Goal: Find specific page/section: Find specific page/section

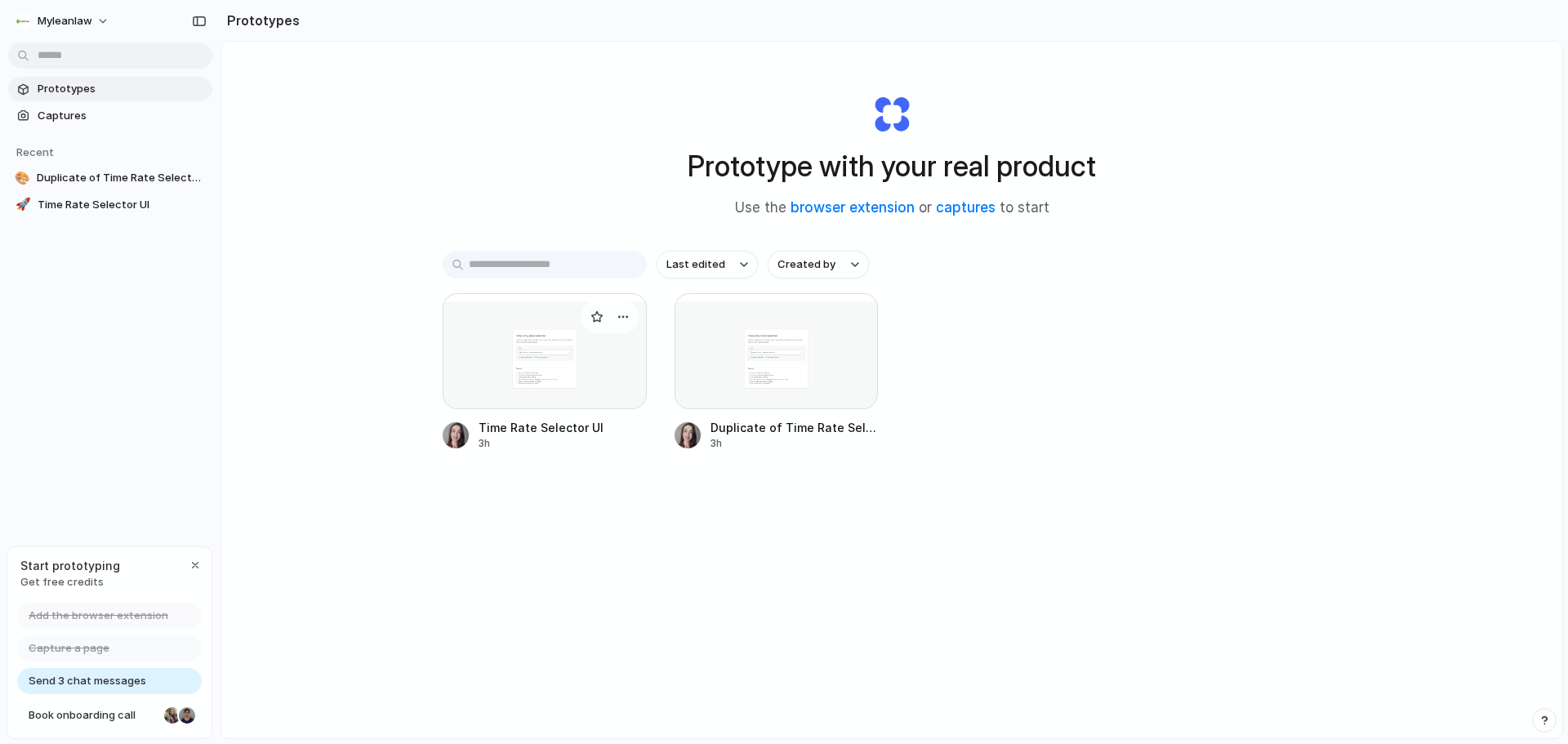
click at [615, 363] on div at bounding box center [545, 351] width 204 height 116
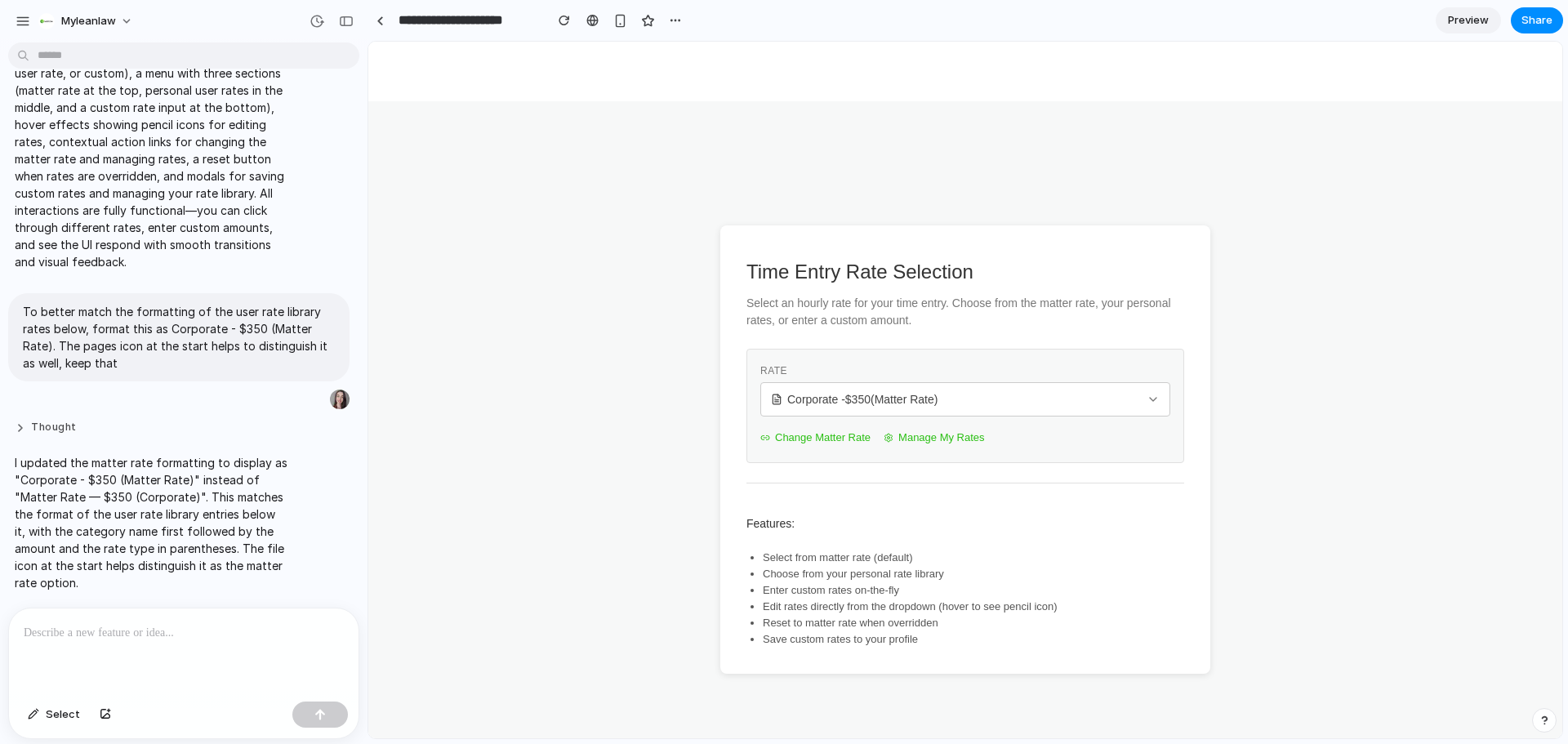
click at [63, 421] on button "Thought" at bounding box center [151, 427] width 272 height 14
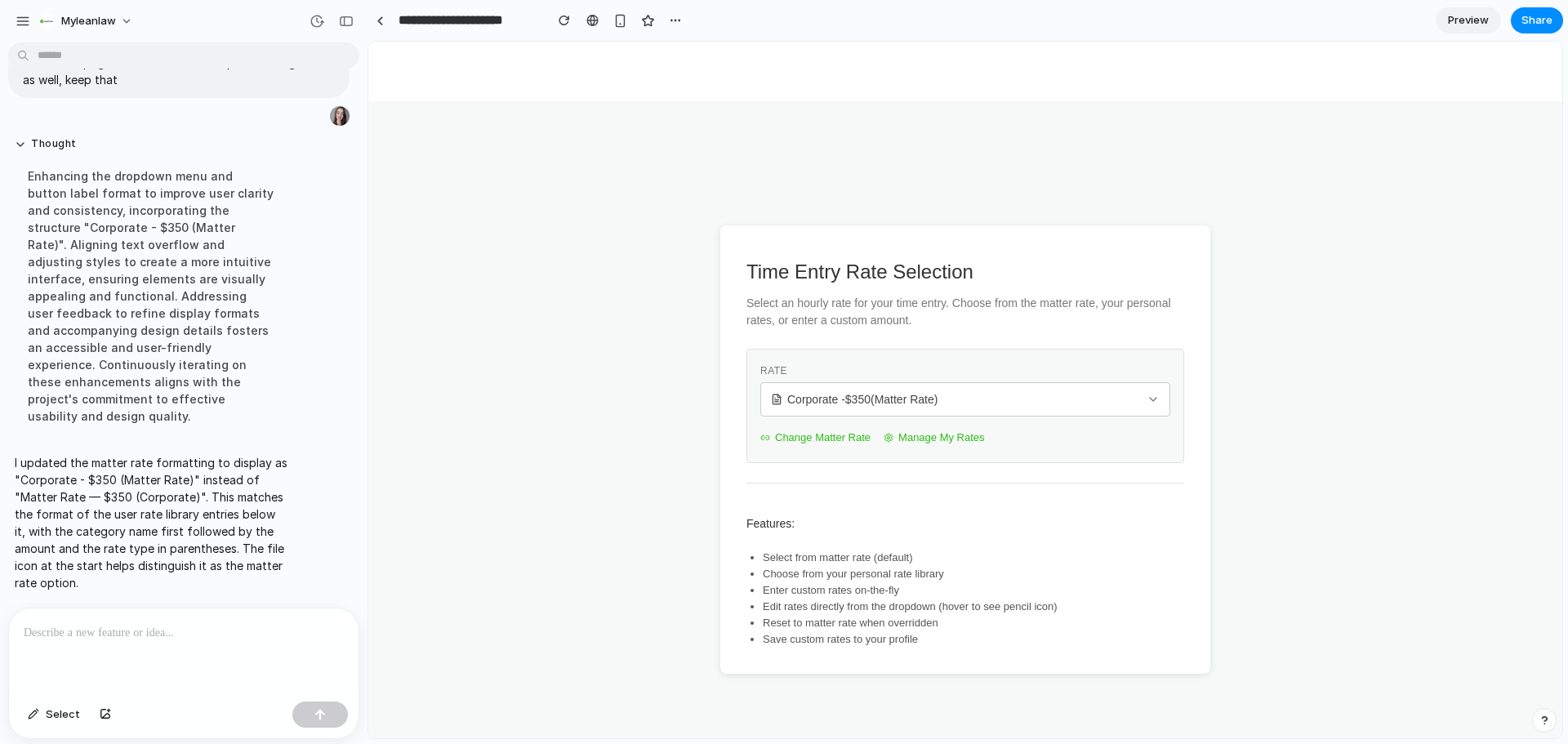
scroll to position [2121, 0]
click at [61, 151] on button "Thought" at bounding box center [151, 144] width 272 height 14
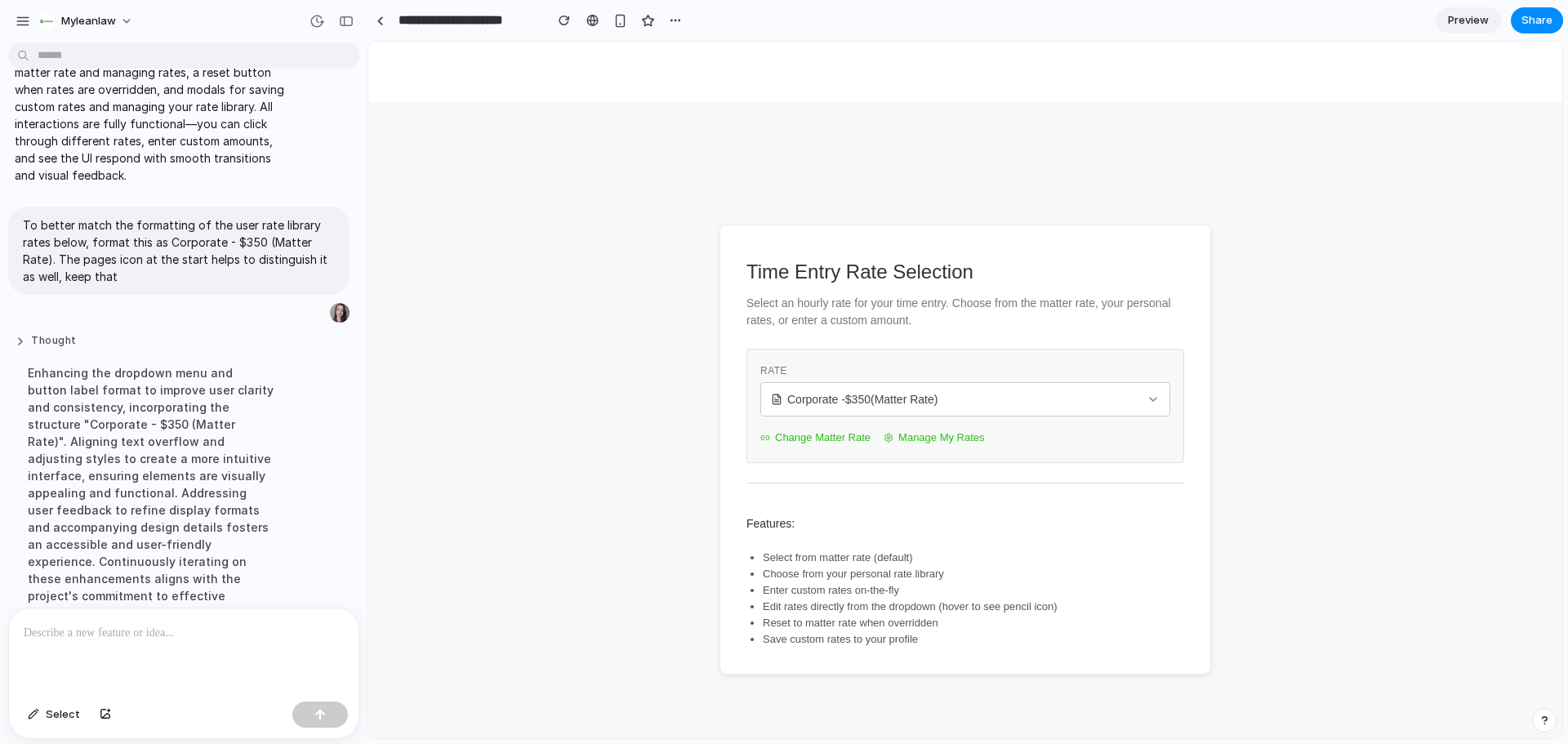
scroll to position [1855, 0]
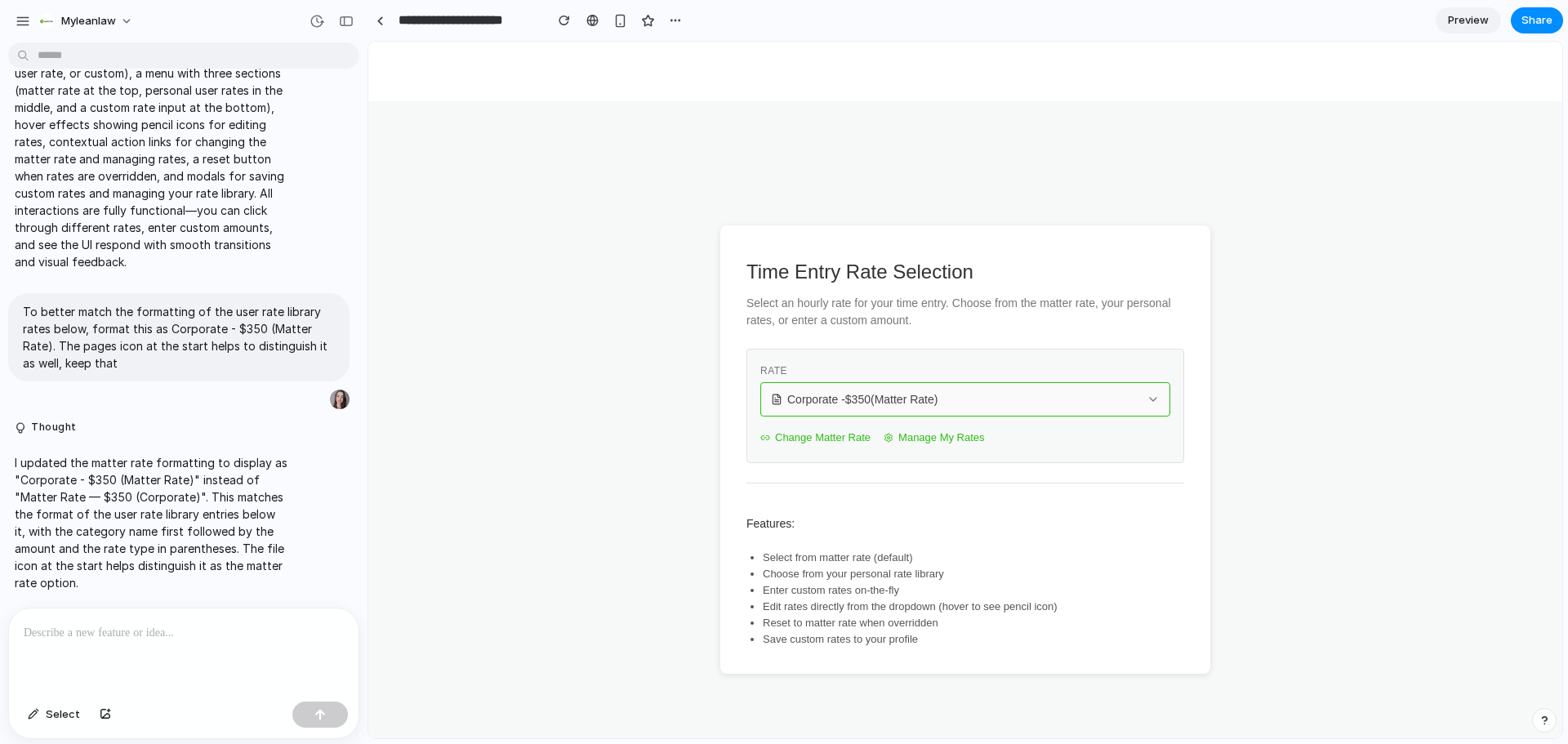
click at [995, 391] on div "Corporate - $ 350 (Matter Rate)" at bounding box center [955, 399] width 369 height 16
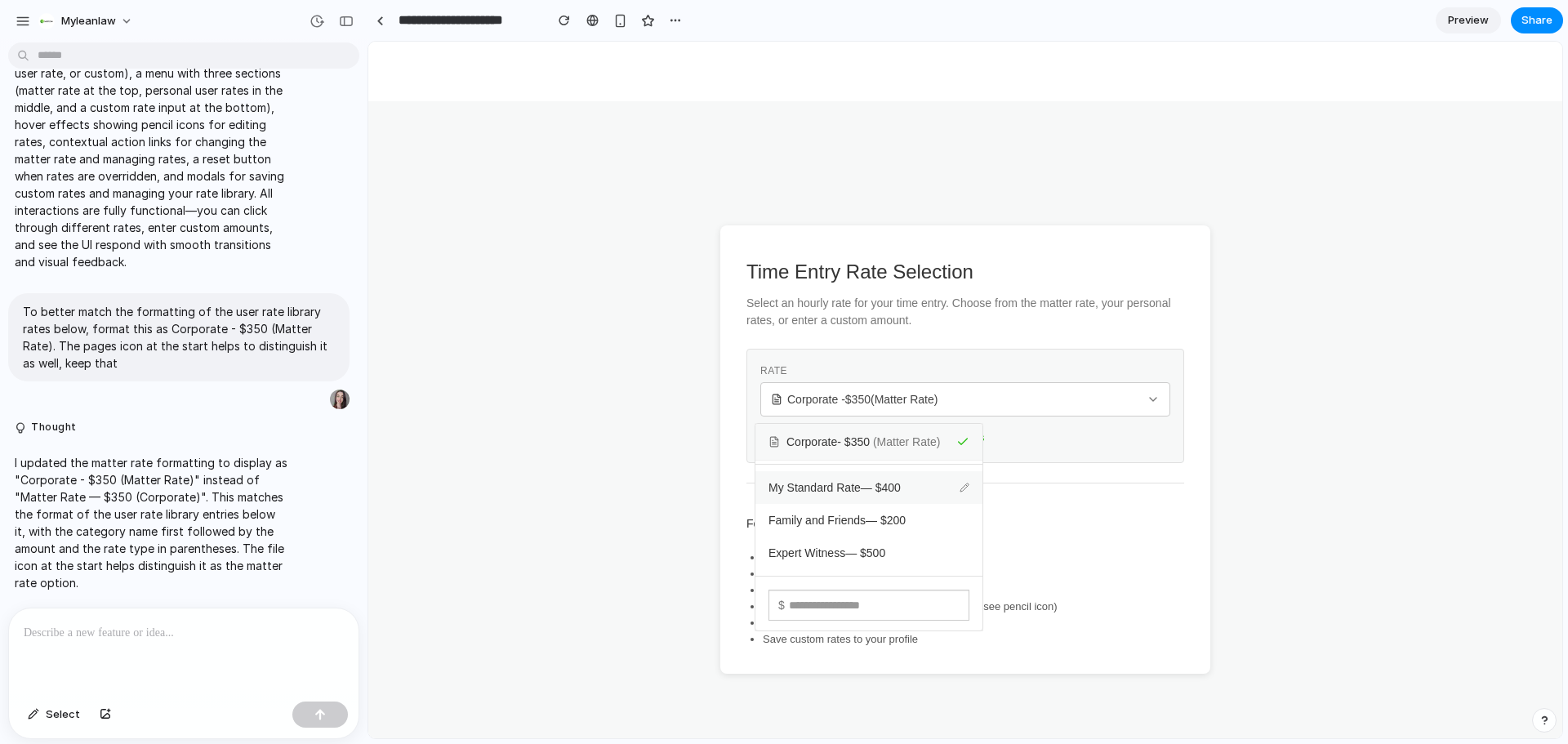
click at [965, 488] on icon at bounding box center [965, 487] width 8 height 8
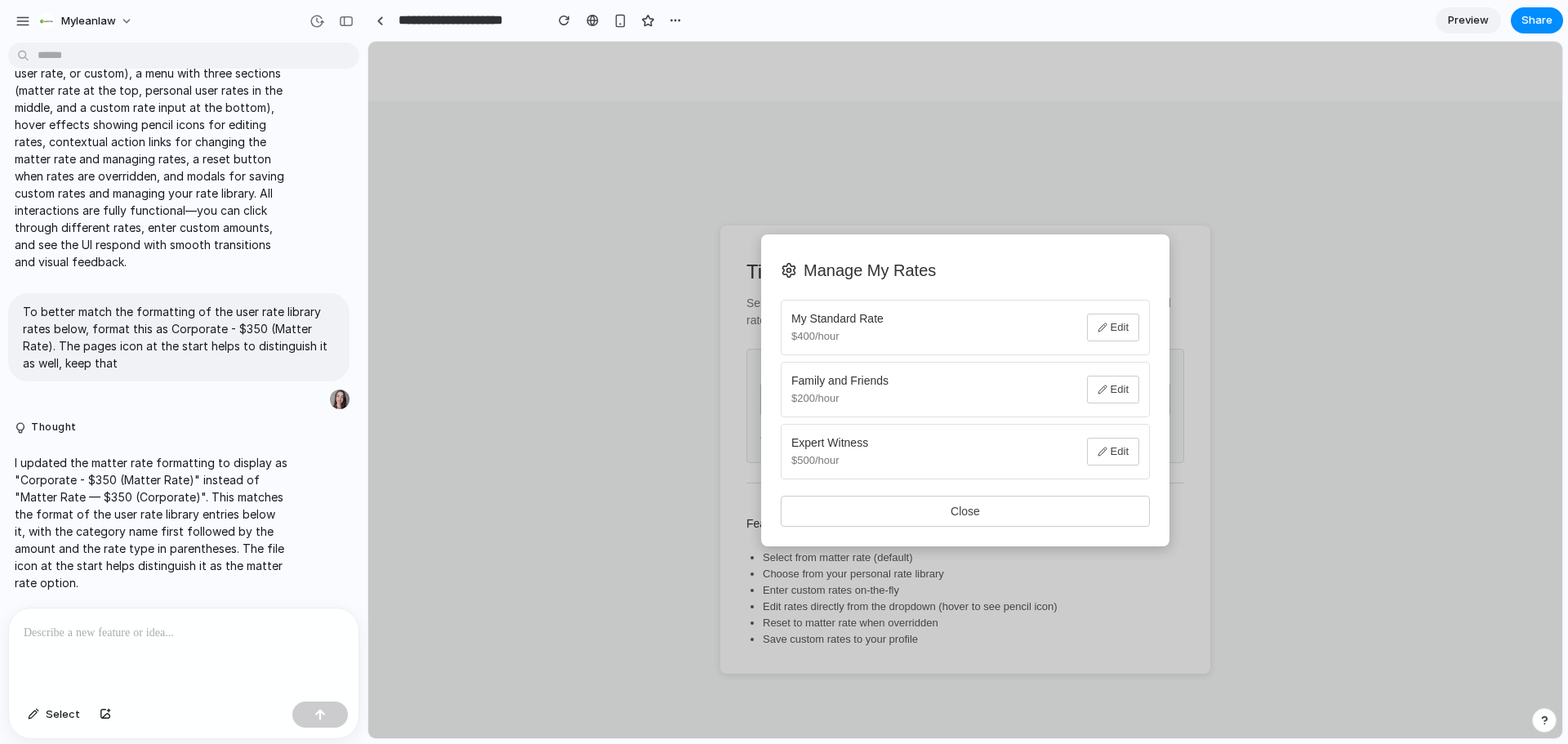
click at [967, 507] on button "Close" at bounding box center [965, 511] width 369 height 31
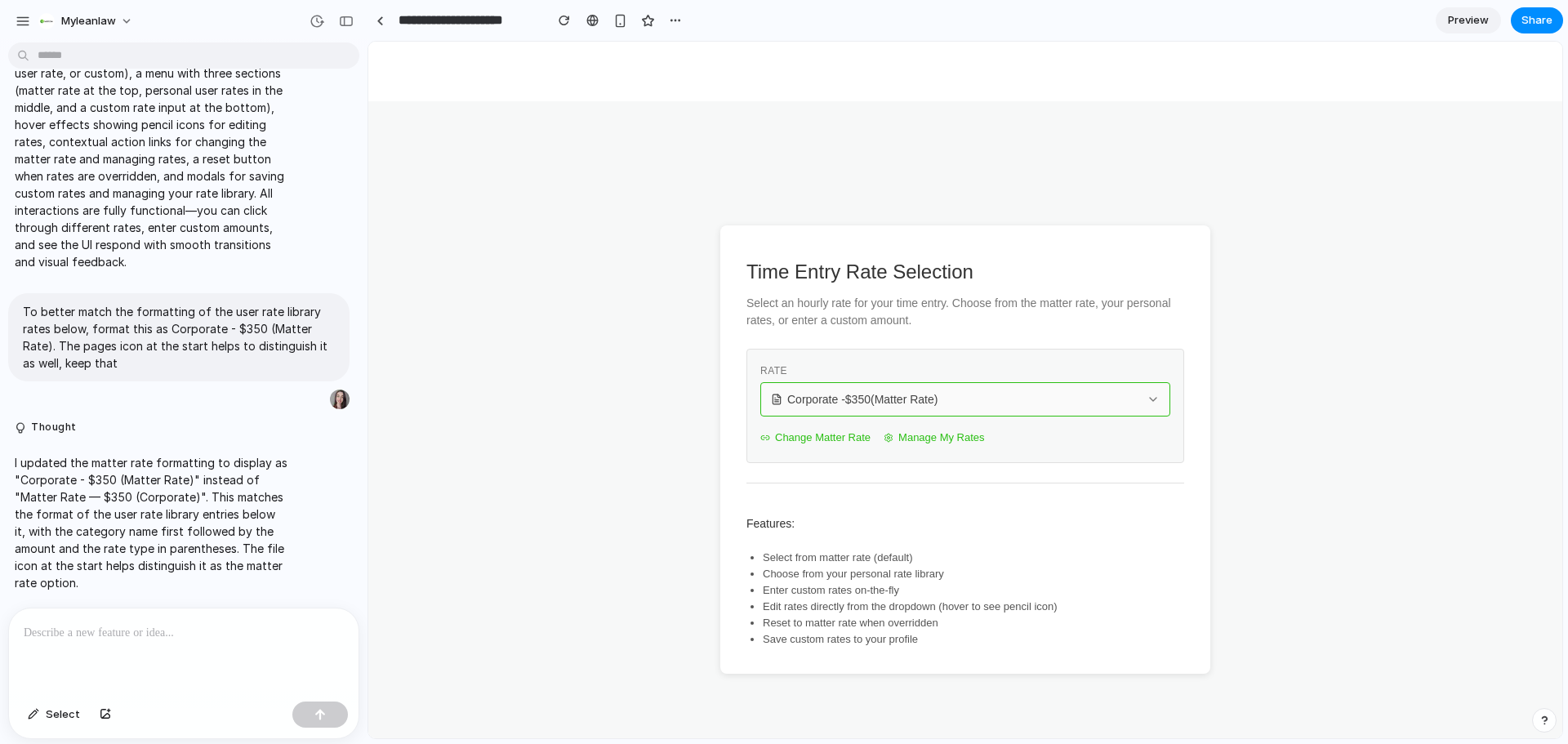
click at [885, 384] on button "Corporate - $ 350 (Matter Rate)" at bounding box center [965, 399] width 410 height 35
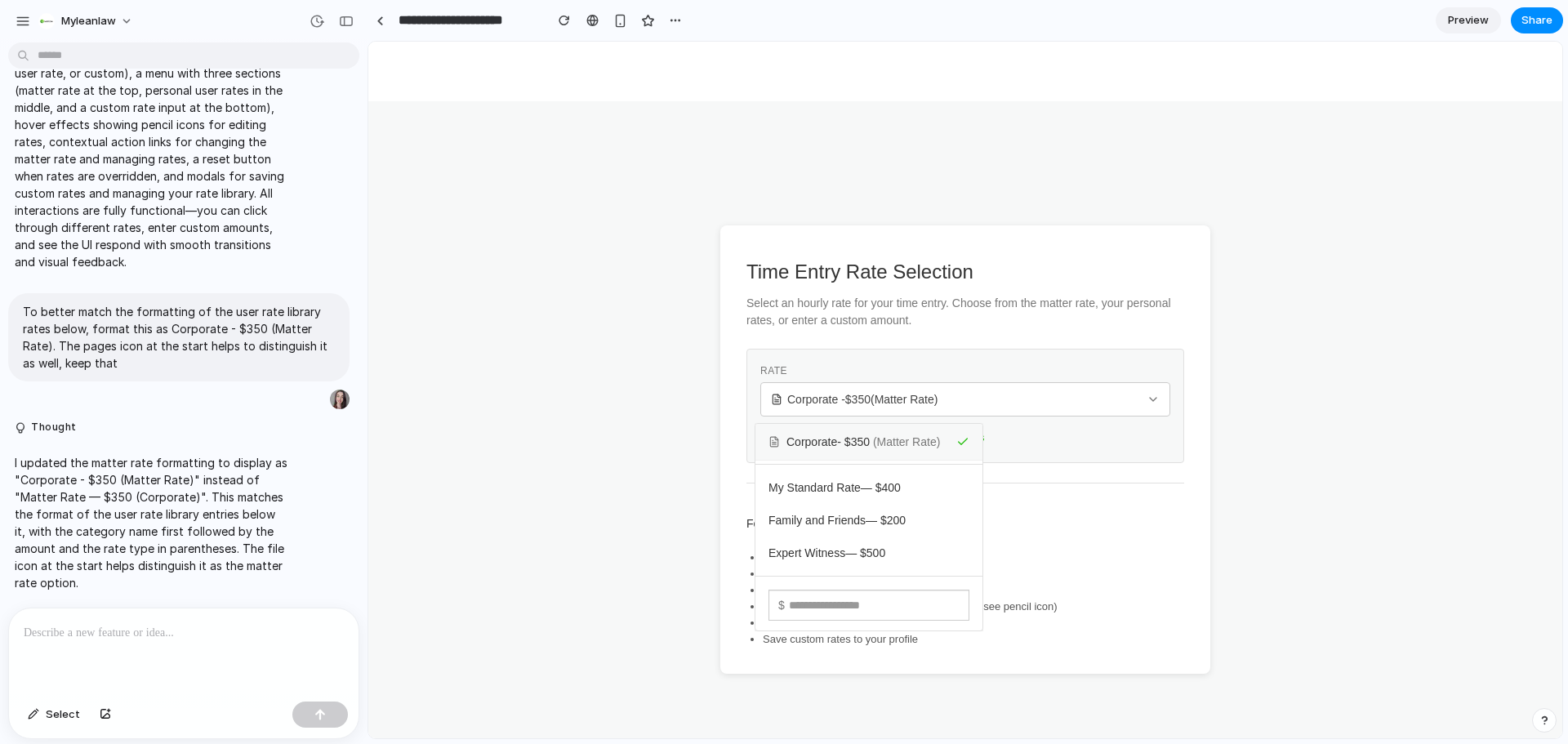
click at [1077, 557] on div "Corporate - $ 350 (Matter Rate) My Standard Rate — $ 400 Family and Friends — $…" at bounding box center [965, 390] width 1193 height 696
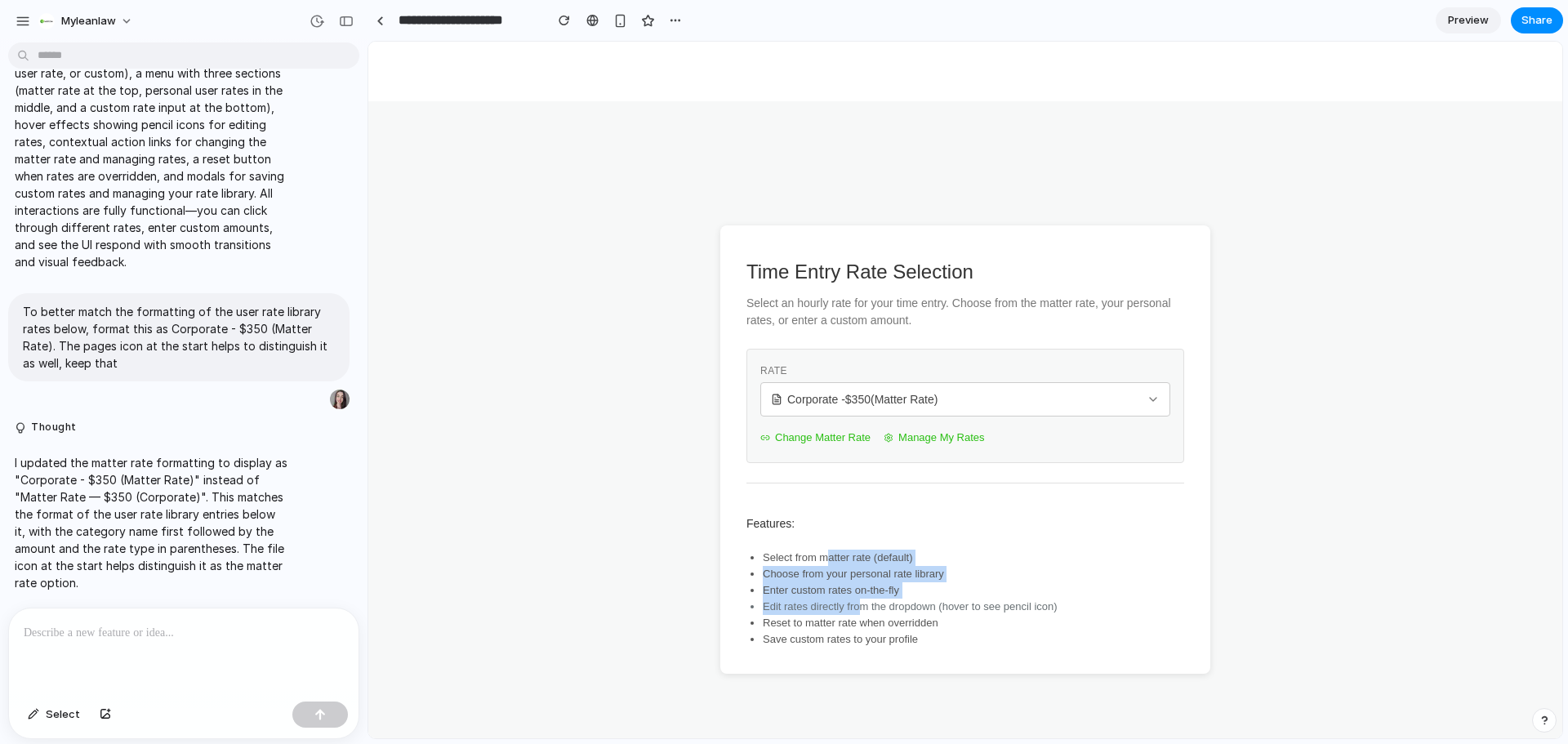
drag, startPoint x: 821, startPoint y: 549, endPoint x: 854, endPoint y: 607, distance: 66.7
click at [854, 607] on div "Features: Select from matter rate (default) Choose from your personal rate libr…" at bounding box center [965, 565] width 438 height 165
click at [855, 597] on li "Enter custom rates on-the-fly" at bounding box center [973, 590] width 421 height 16
click at [909, 562] on li "Select from matter rate (default)" at bounding box center [973, 558] width 421 height 16
click at [385, 19] on link at bounding box center [379, 21] width 25 height 25
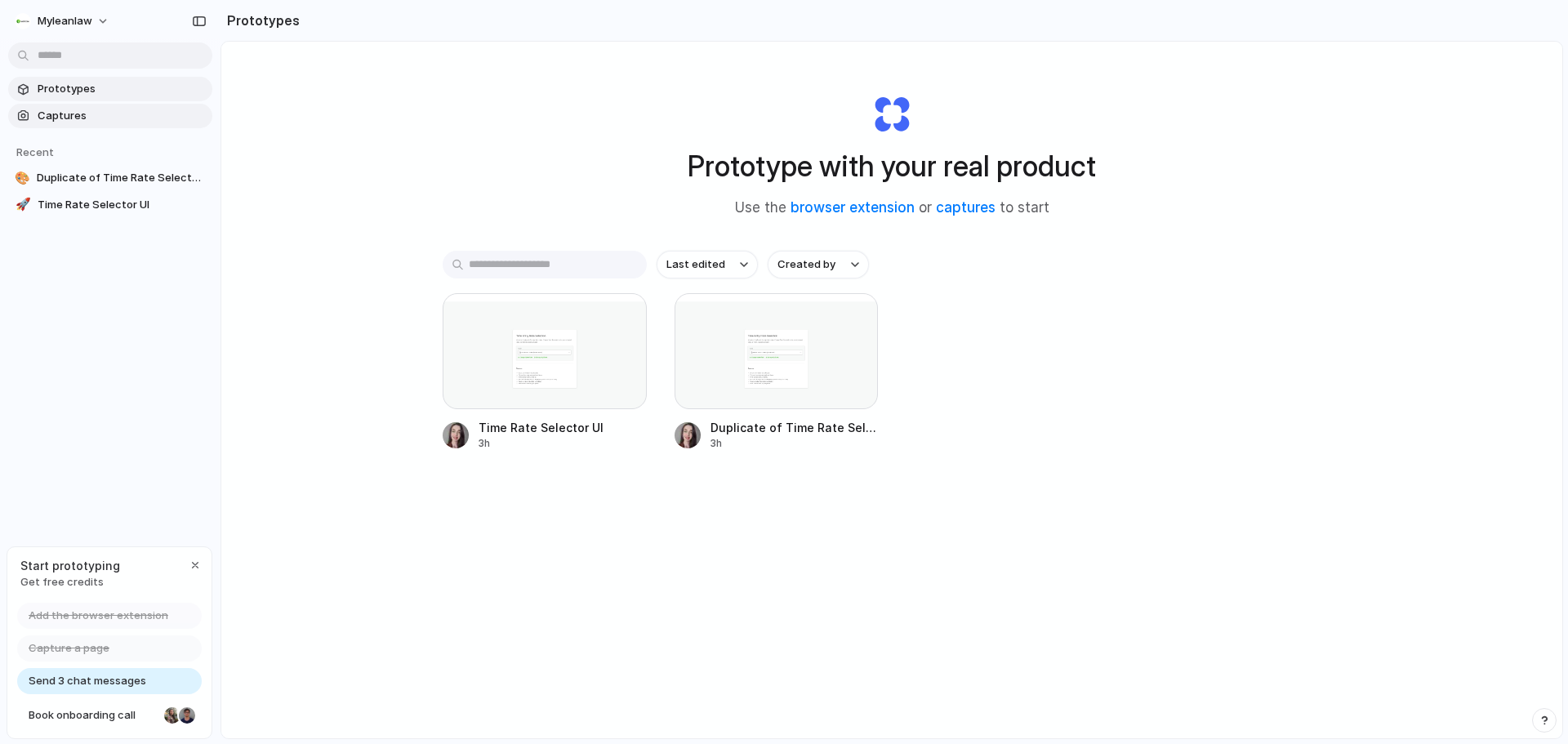
click at [48, 113] on span "Captures" at bounding box center [122, 116] width 168 height 16
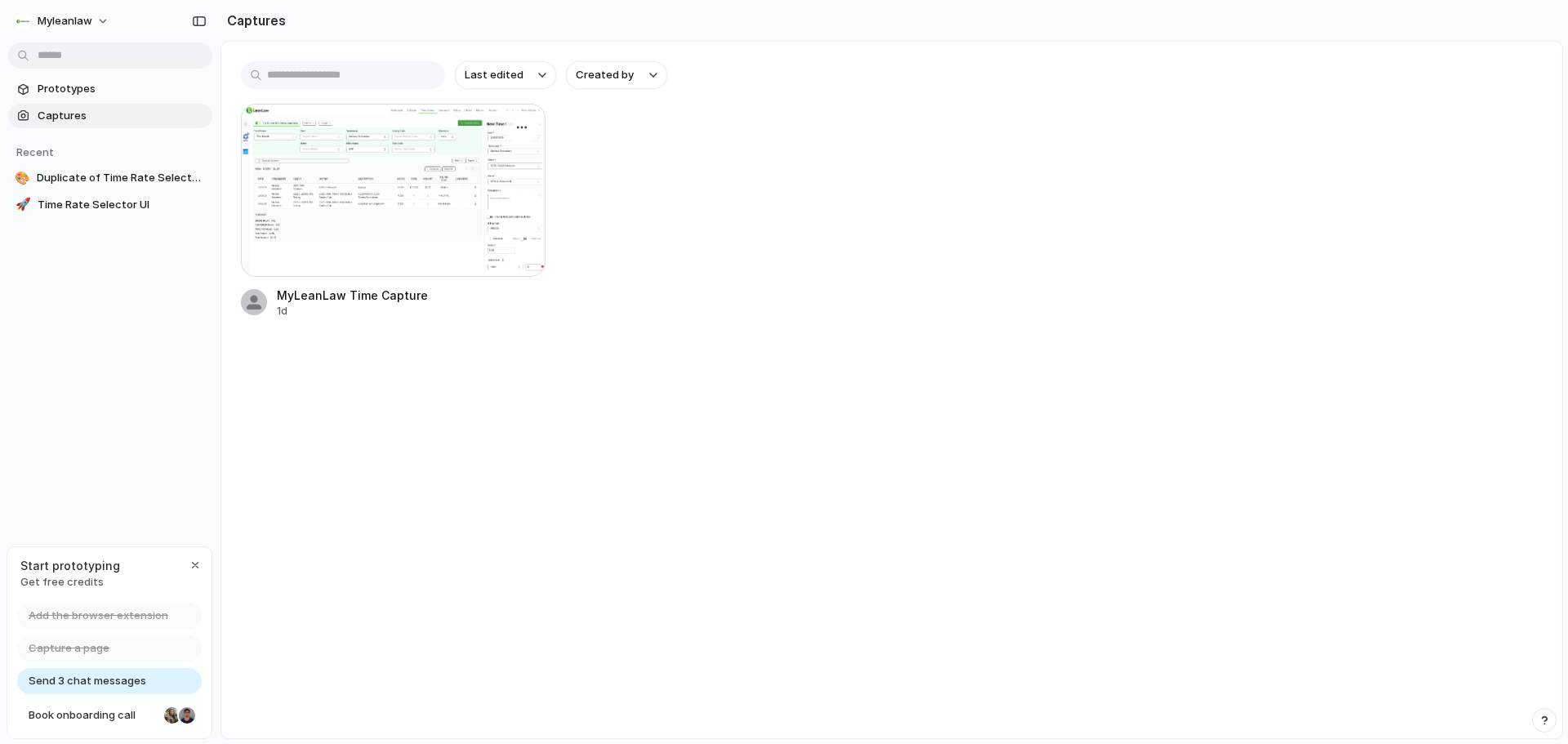
click at [430, 175] on div at bounding box center [393, 190] width 305 height 173
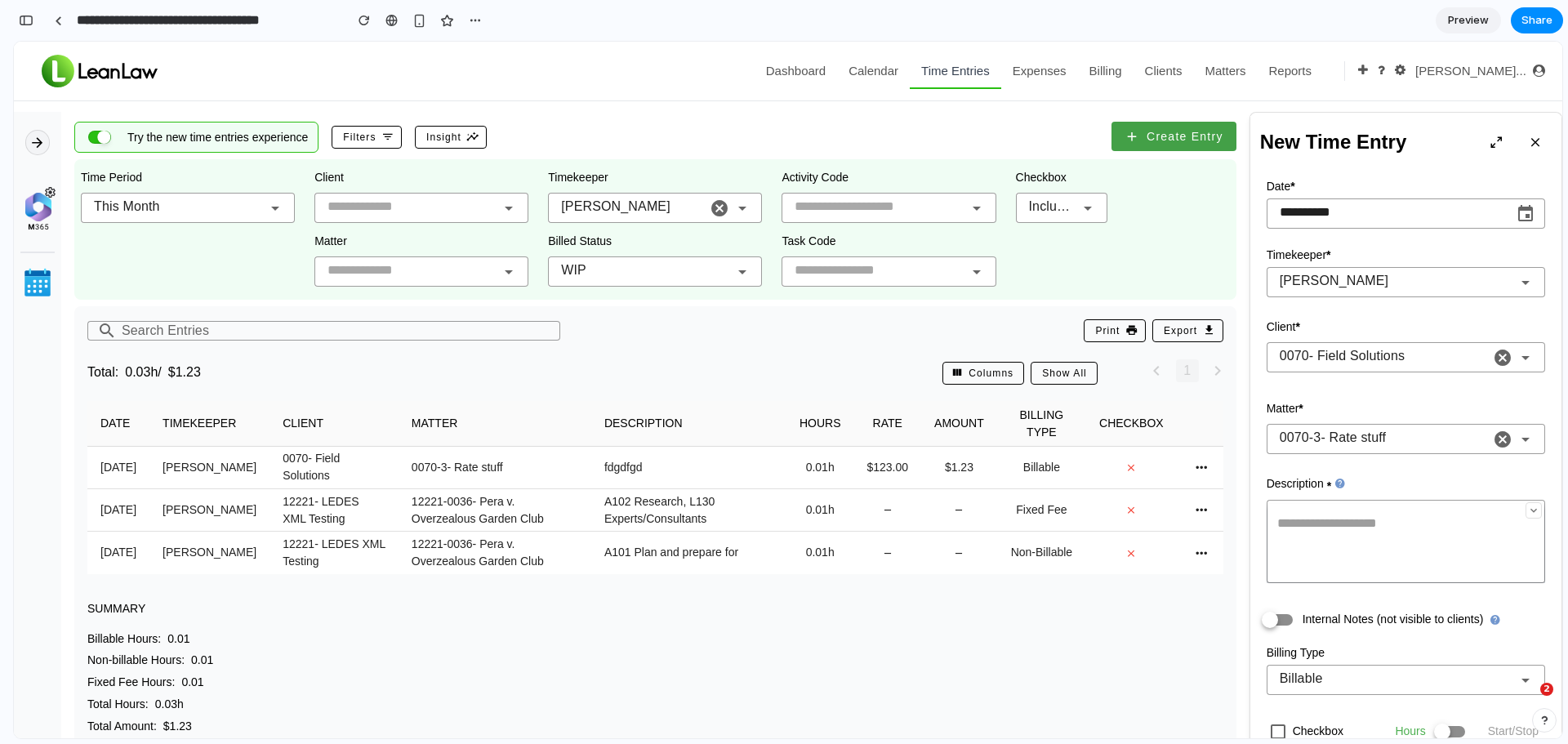
click at [733, 278] on icon at bounding box center [742, 272] width 20 height 20
click at [1398, 217] on input "**********" at bounding box center [1394, 212] width 231 height 20
click at [1403, 283] on input "text" at bounding box center [1390, 281] width 249 height 20
click at [416, 16] on div "button" at bounding box center [419, 21] width 14 height 14
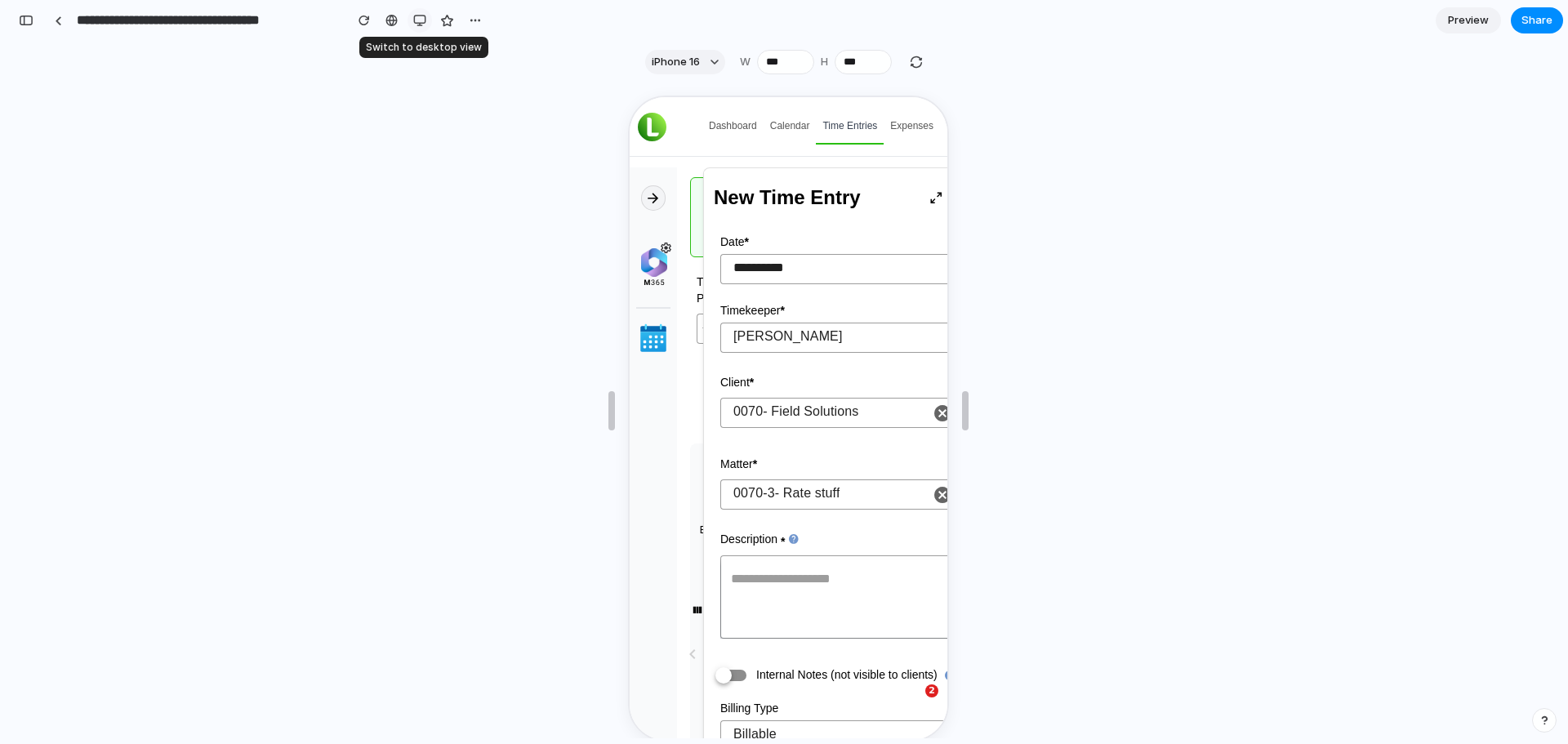
click at [415, 21] on div "button" at bounding box center [420, 21] width 13 height 13
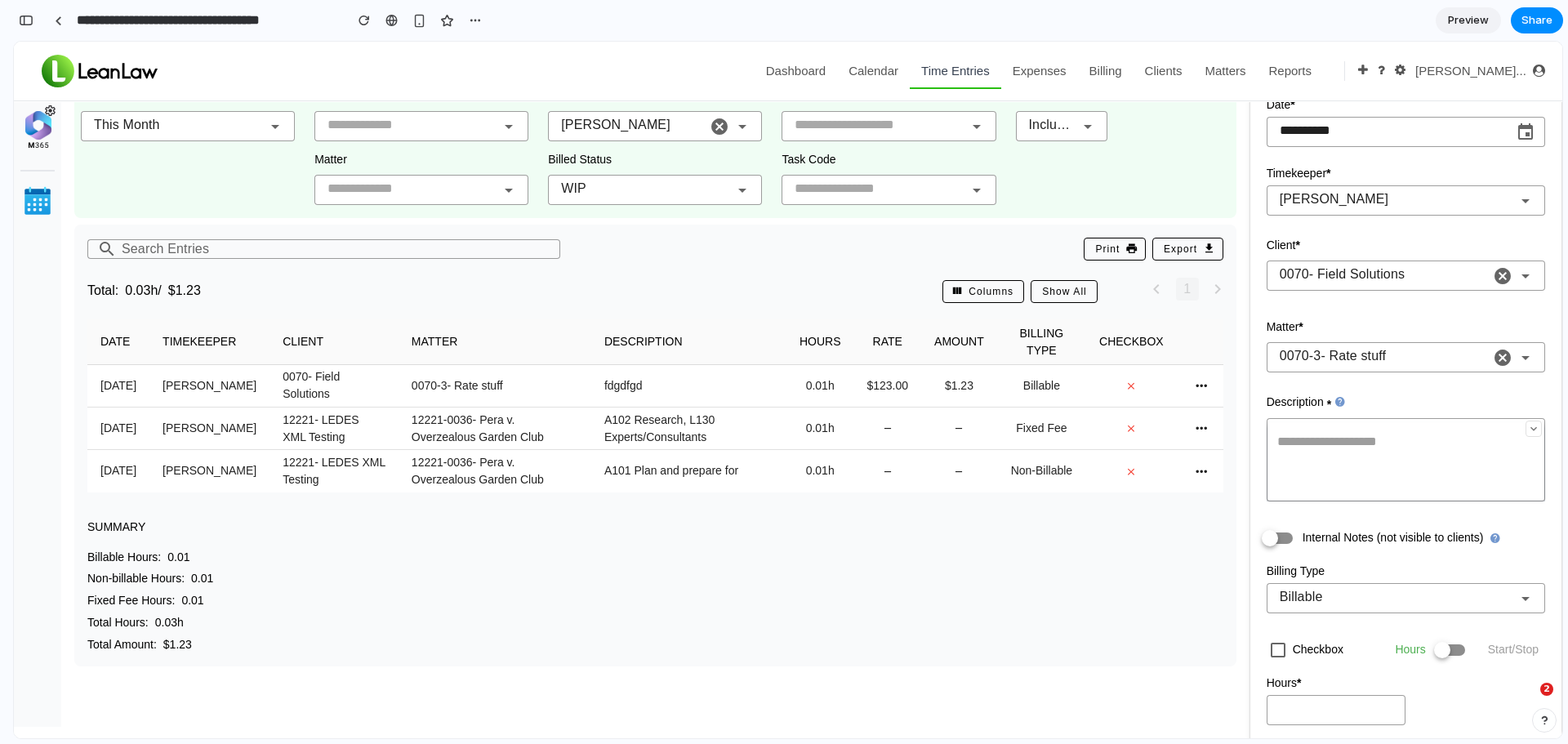
scroll to position [81, 0]
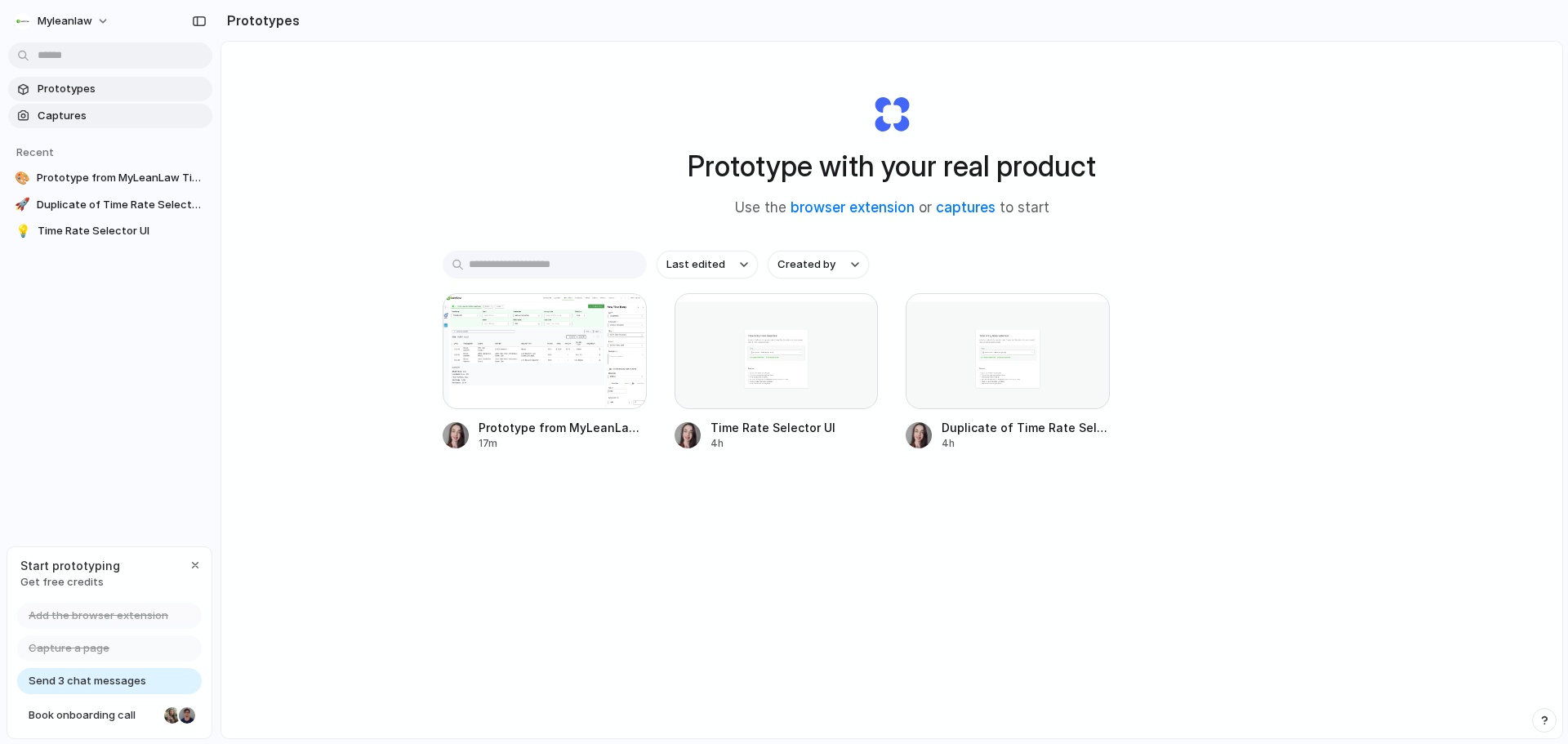
click at [91, 126] on link "Captures" at bounding box center [110, 116] width 204 height 25
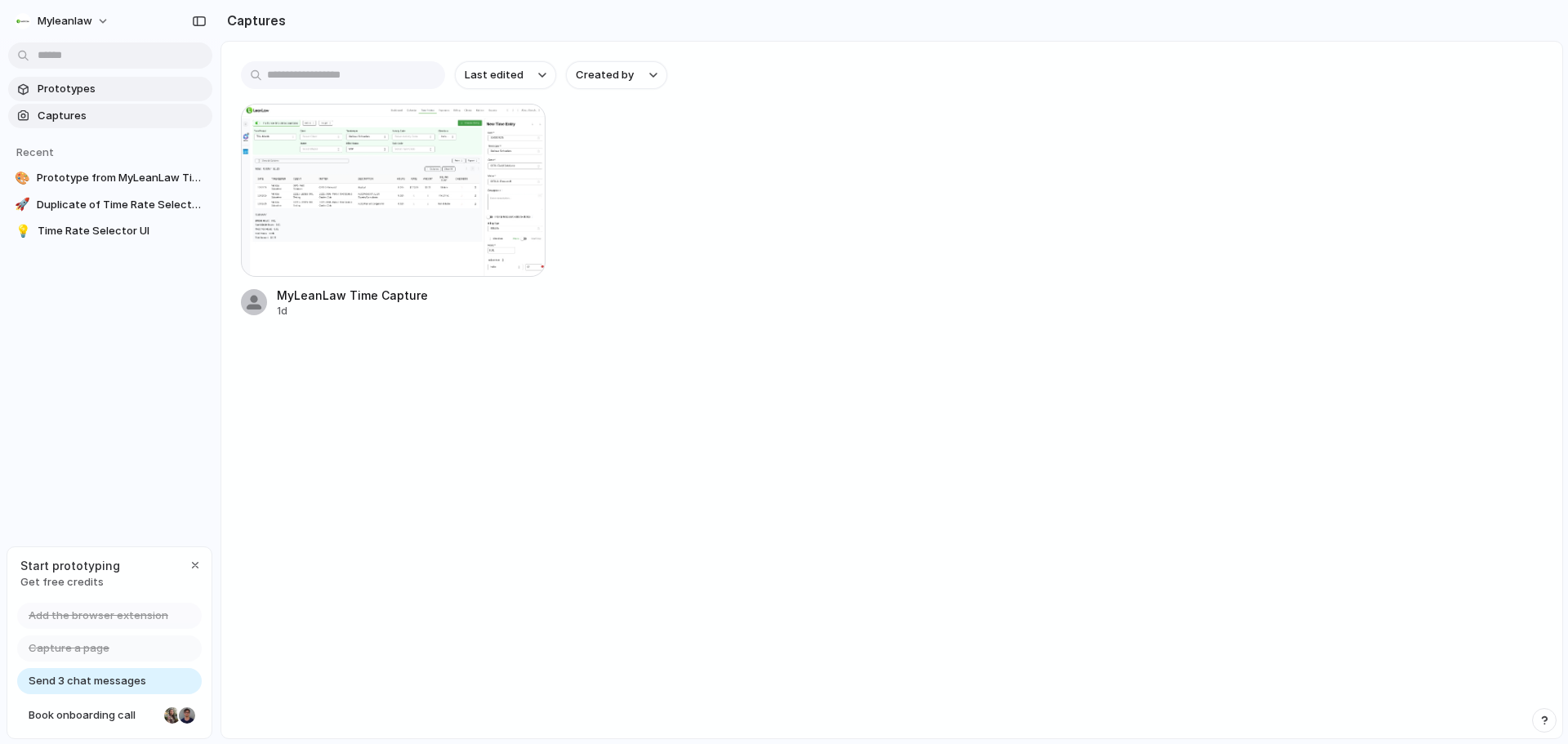
click at [71, 83] on span "Prototypes" at bounding box center [122, 89] width 168 height 16
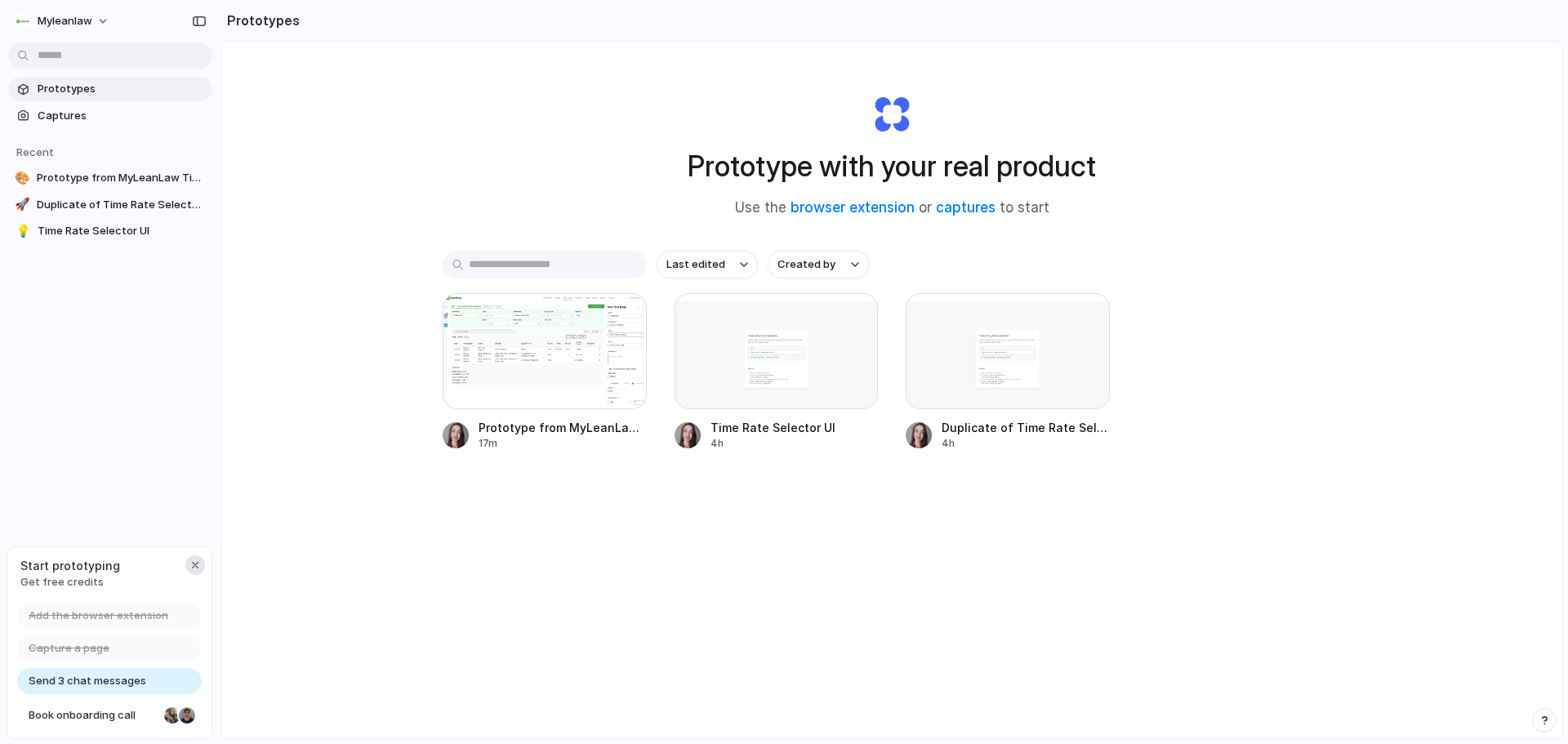
click at [196, 565] on div "button" at bounding box center [195, 565] width 13 height 13
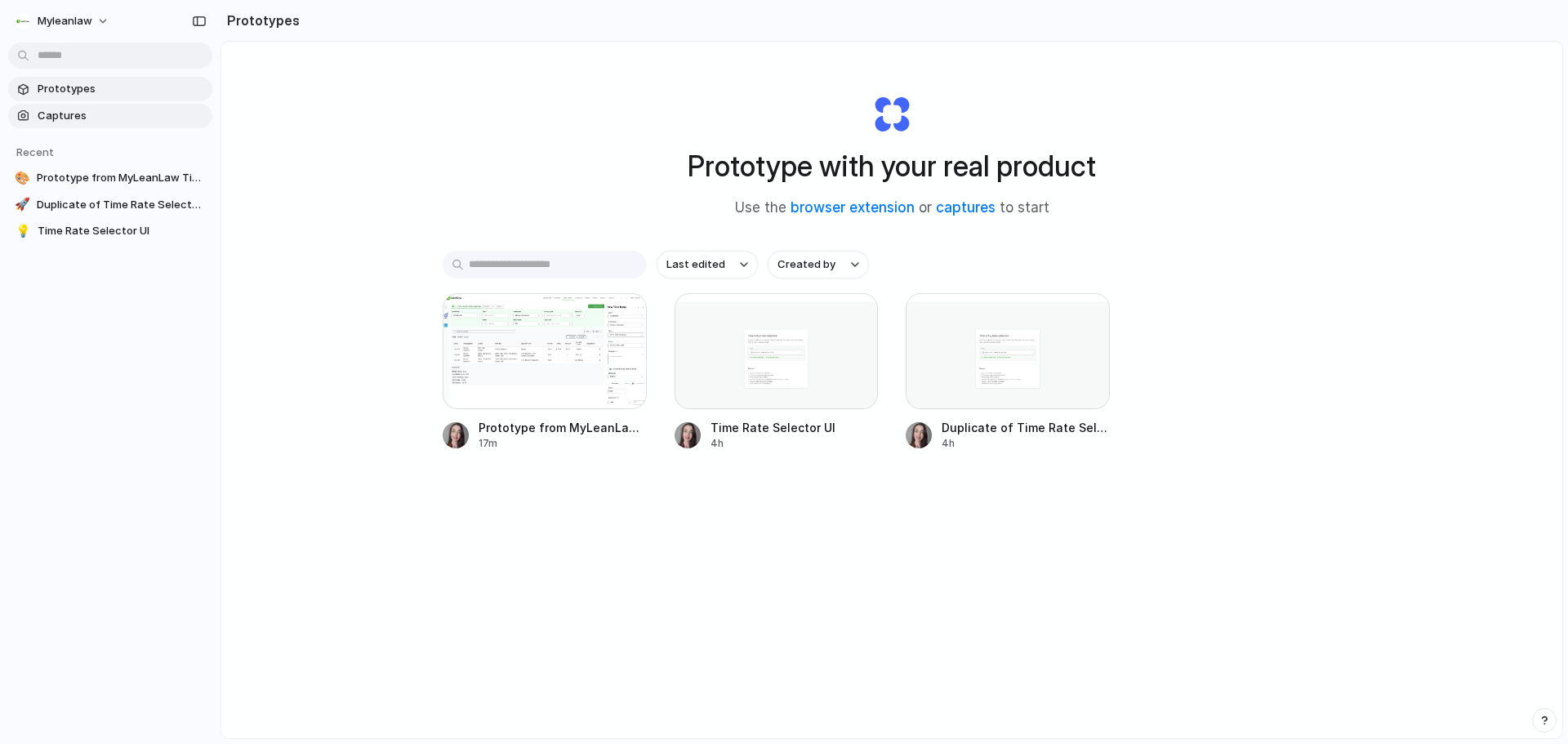
click at [95, 114] on span "Captures" at bounding box center [122, 116] width 168 height 16
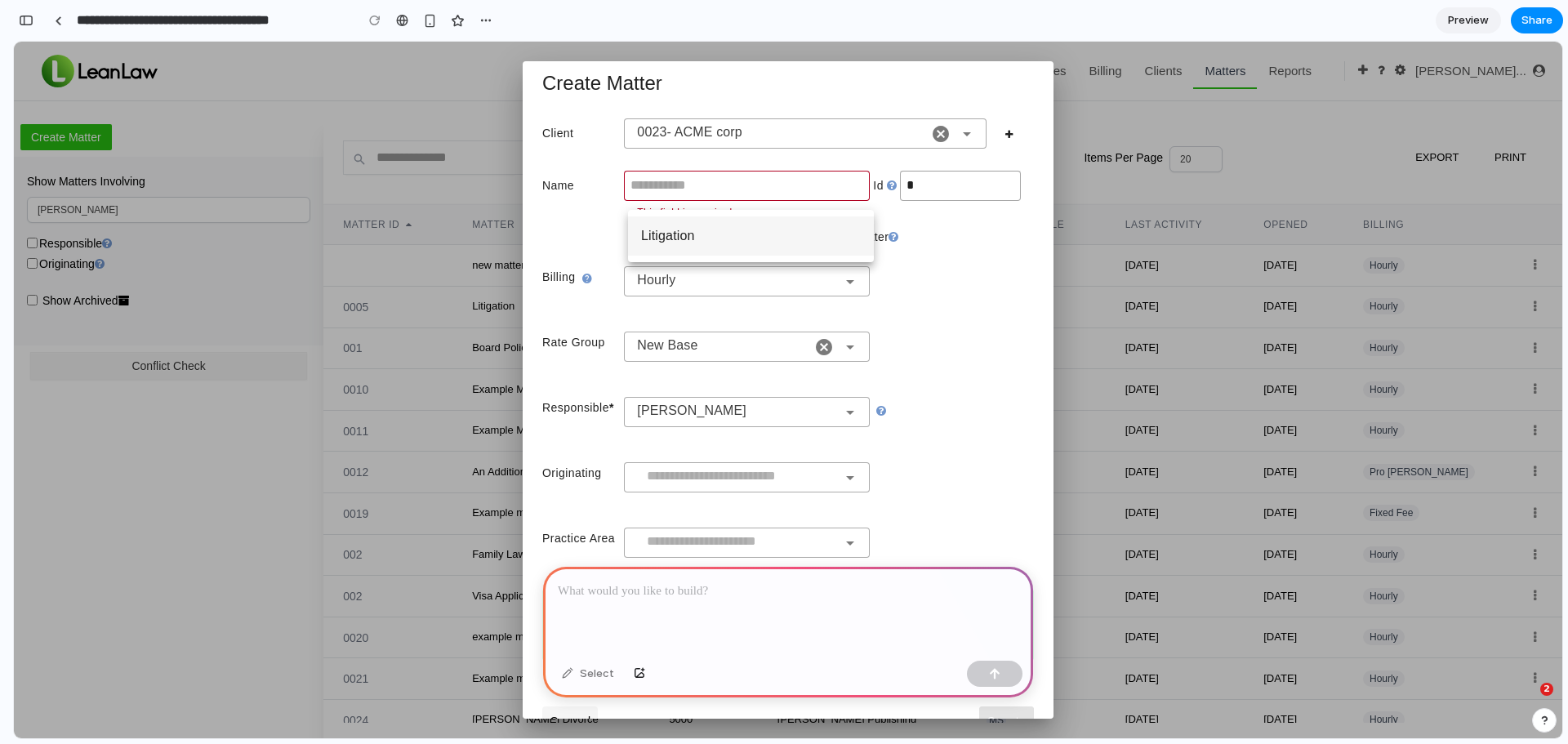
click at [819, 237] on div "Litigation" at bounding box center [751, 236] width 220 height 20
click at [823, 177] on input "text" at bounding box center [747, 185] width 246 height 30
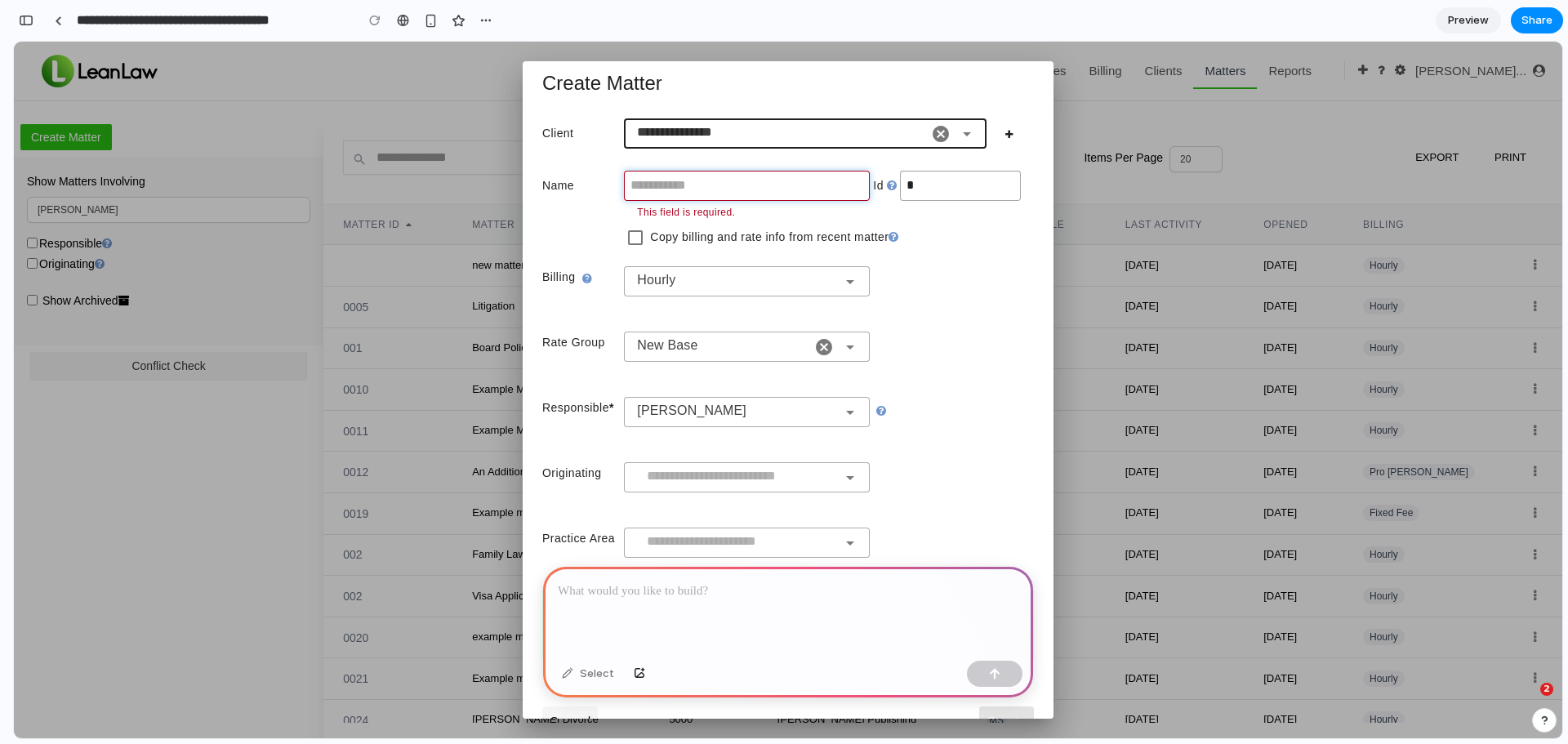
click at [686, 193] on input "text" at bounding box center [747, 185] width 246 height 30
click at [705, 179] on input "text" at bounding box center [747, 185] width 246 height 30
click at [659, 612] on div at bounding box center [788, 610] width 490 height 87
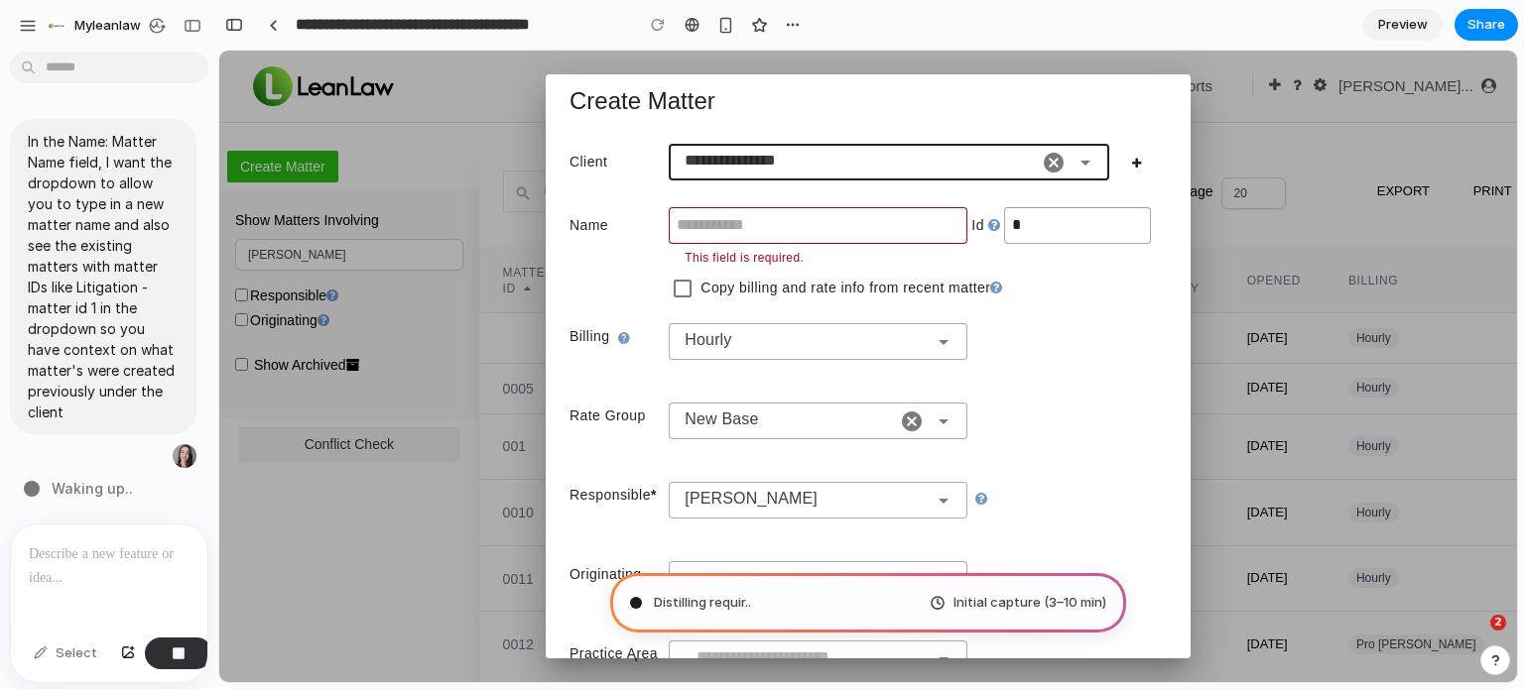
type input "**********"
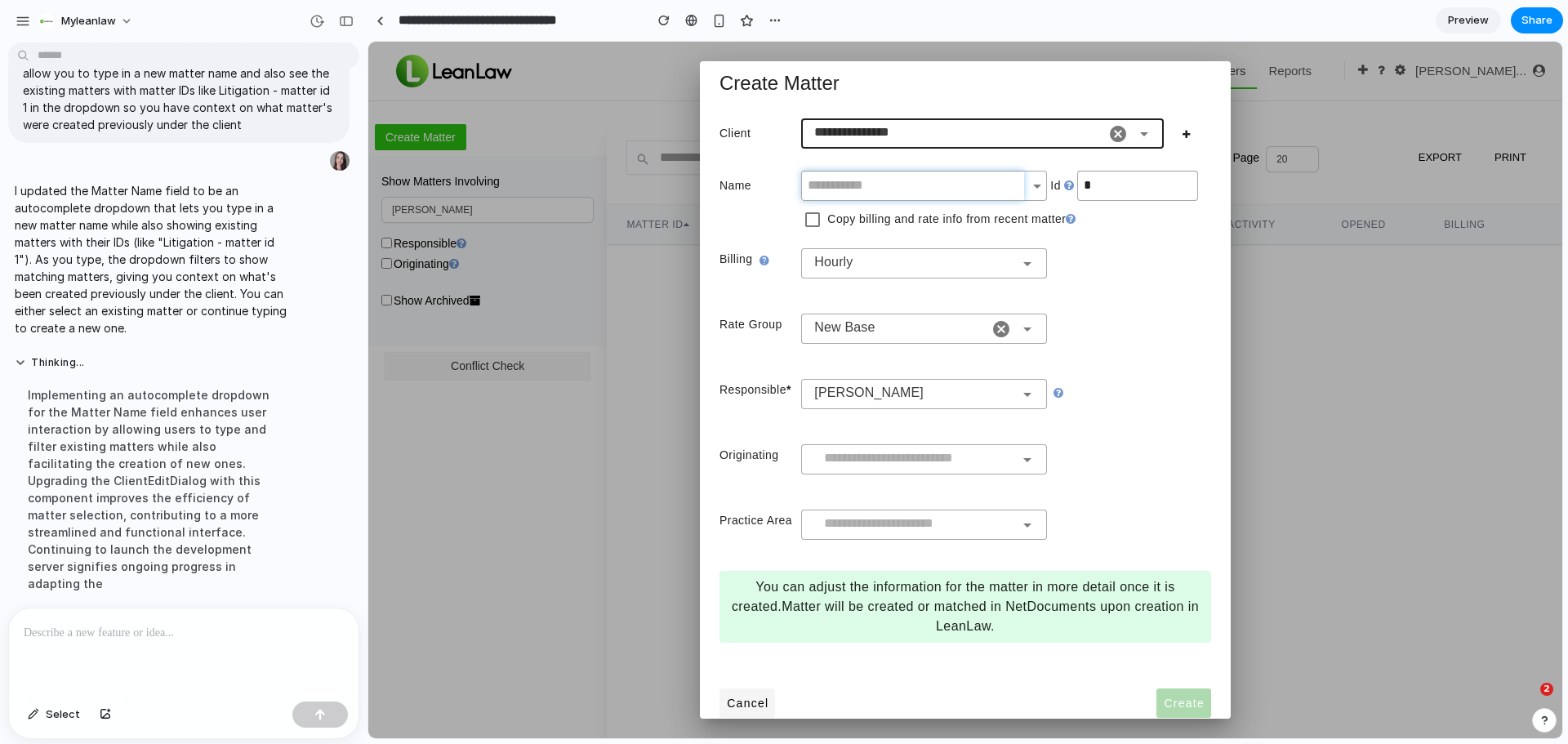
drag, startPoint x: 1296, startPoint y: 188, endPoint x: 936, endPoint y: 181, distance: 360.1
click at [941, 185] on input "text" at bounding box center [912, 185] width 223 height 30
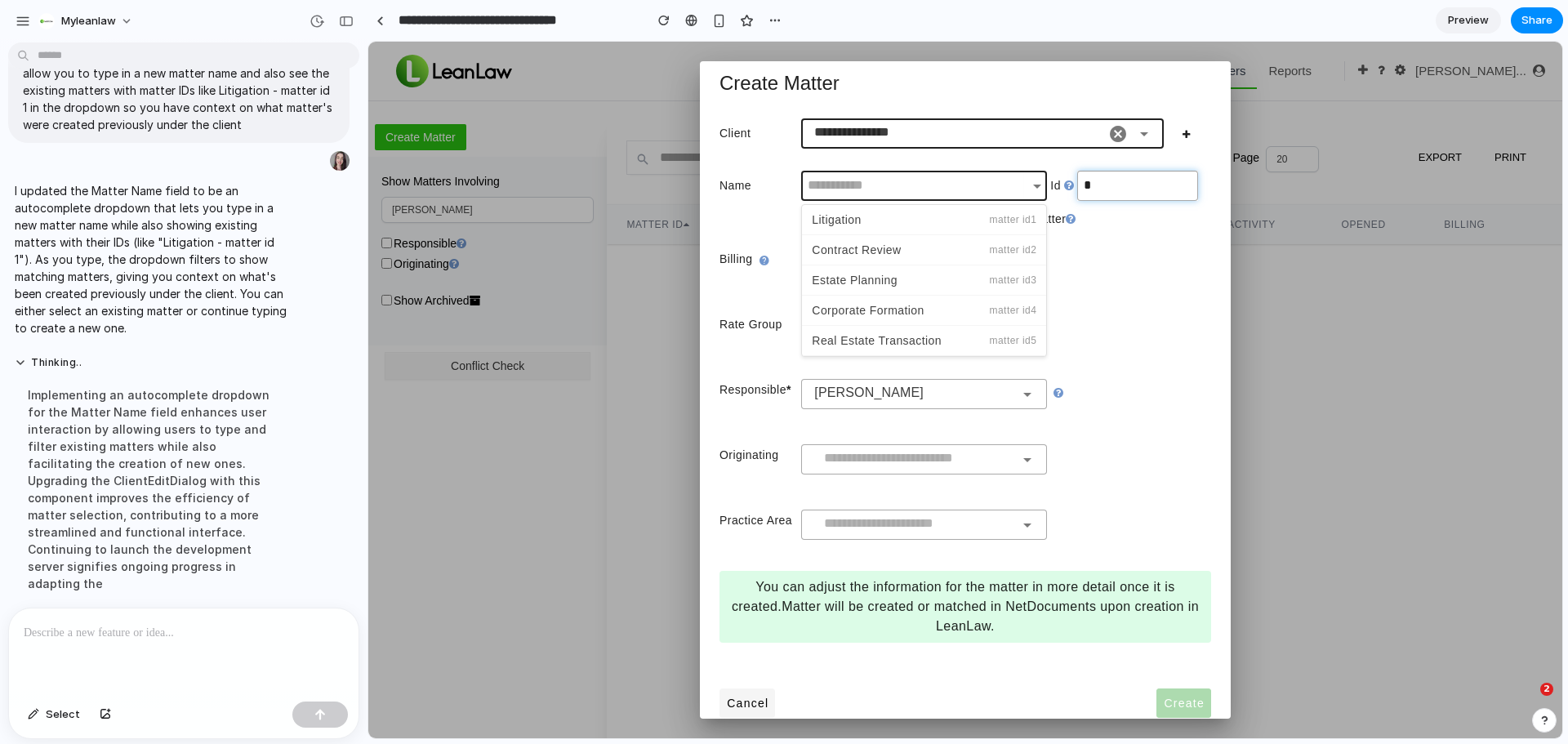
click at [1095, 177] on input "*" at bounding box center [1137, 185] width 120 height 30
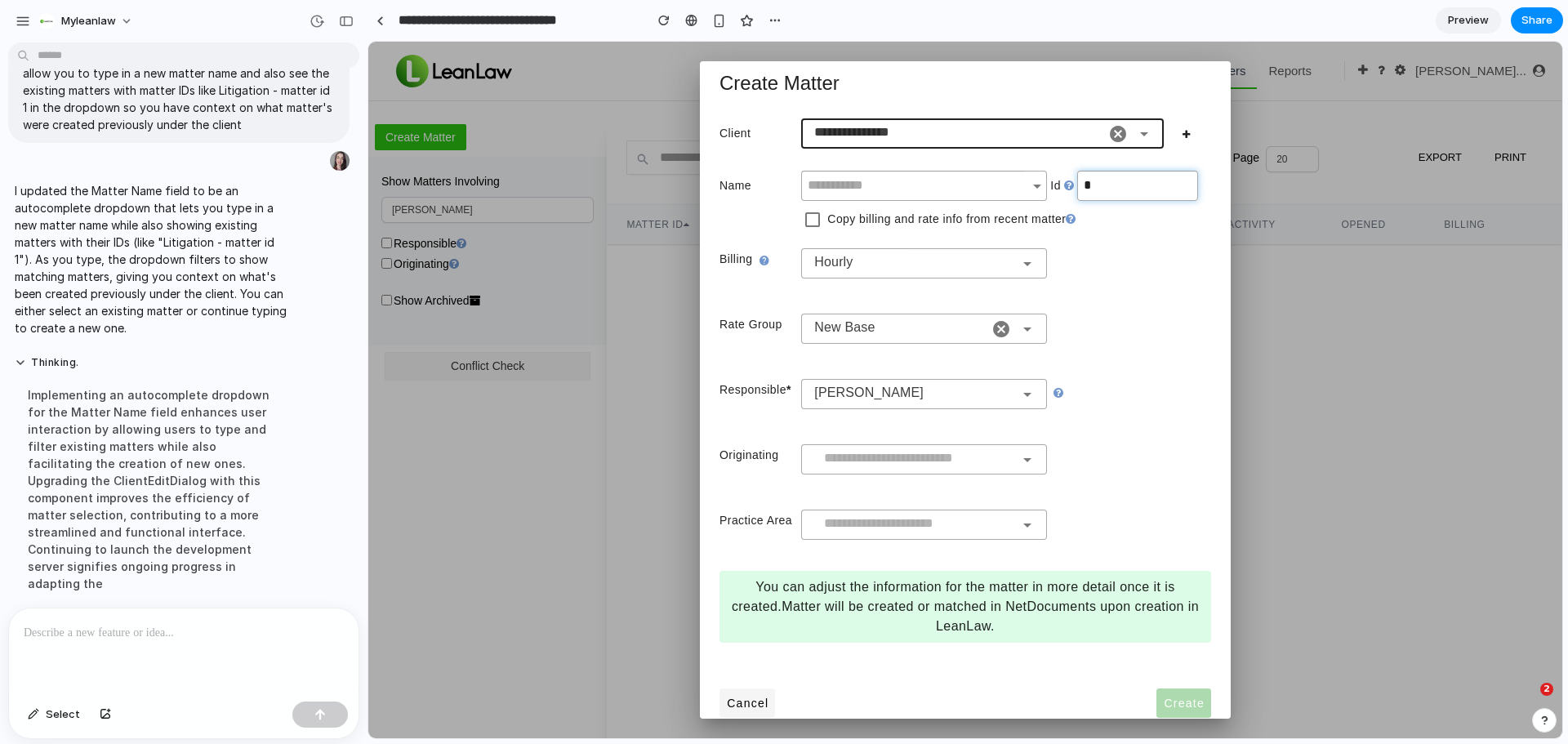
type input "*"
click at [1160, 340] on div "Rate Group New Base" at bounding box center [965, 335] width 491 height 65
click at [985, 183] on input "text" at bounding box center [912, 185] width 223 height 30
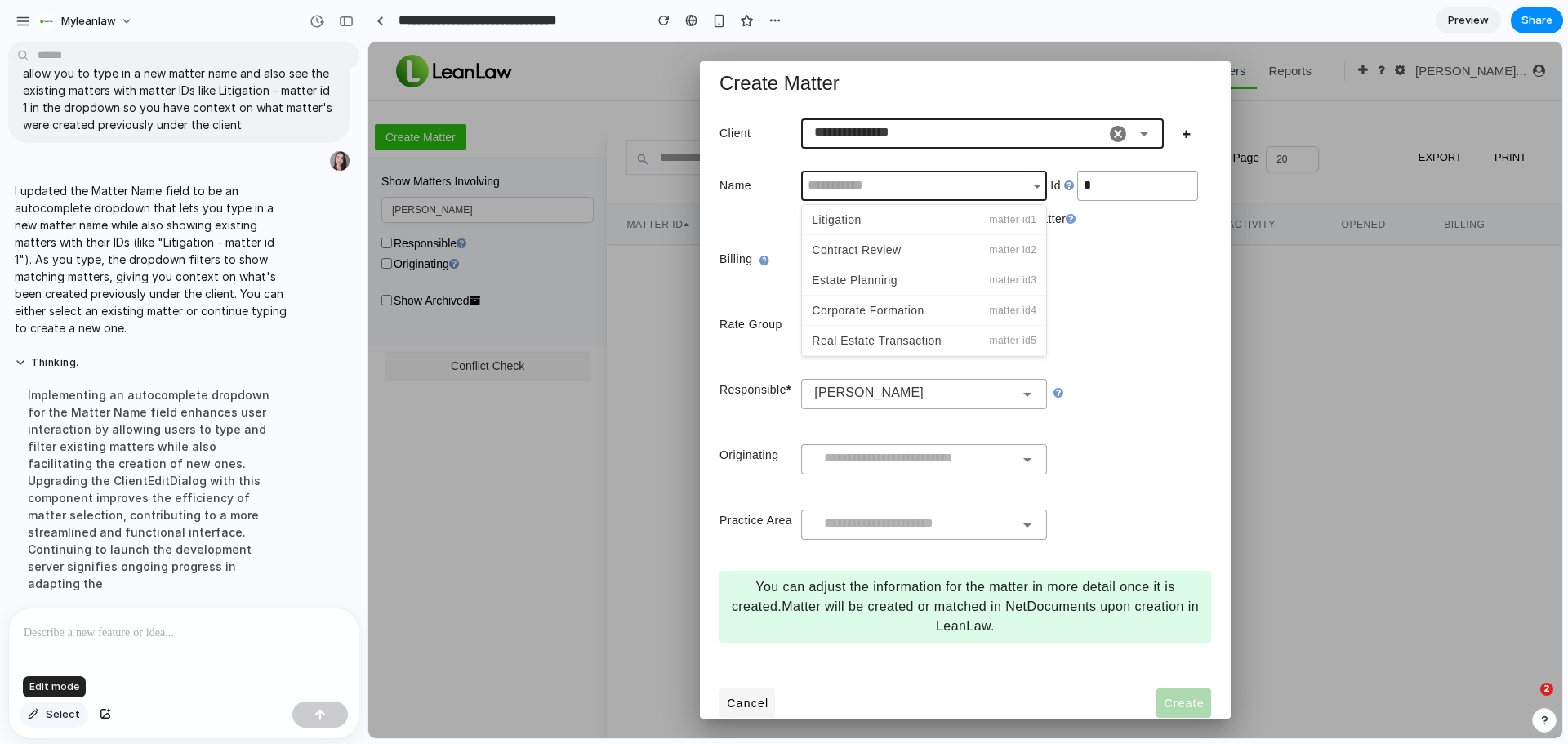
click at [27, 710] on button "Select" at bounding box center [54, 714] width 68 height 26
click at [998, 221] on div at bounding box center [965, 390] width 1193 height 696
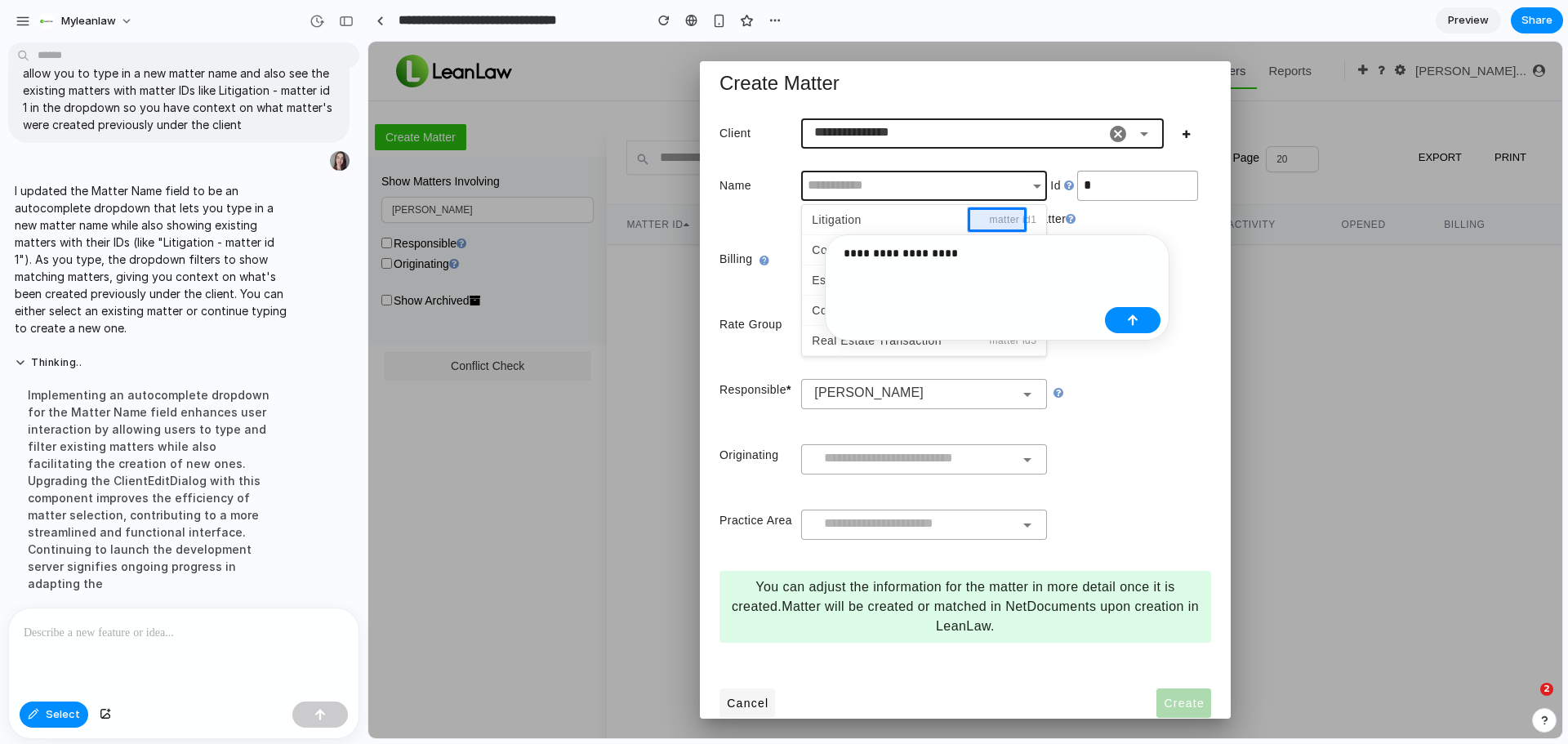
click at [970, 258] on p "**********" at bounding box center [970, 253] width 254 height 20
click at [1035, 257] on p "**********" at bounding box center [970, 253] width 254 height 20
click at [1145, 344] on button "button" at bounding box center [1132, 340] width 55 height 26
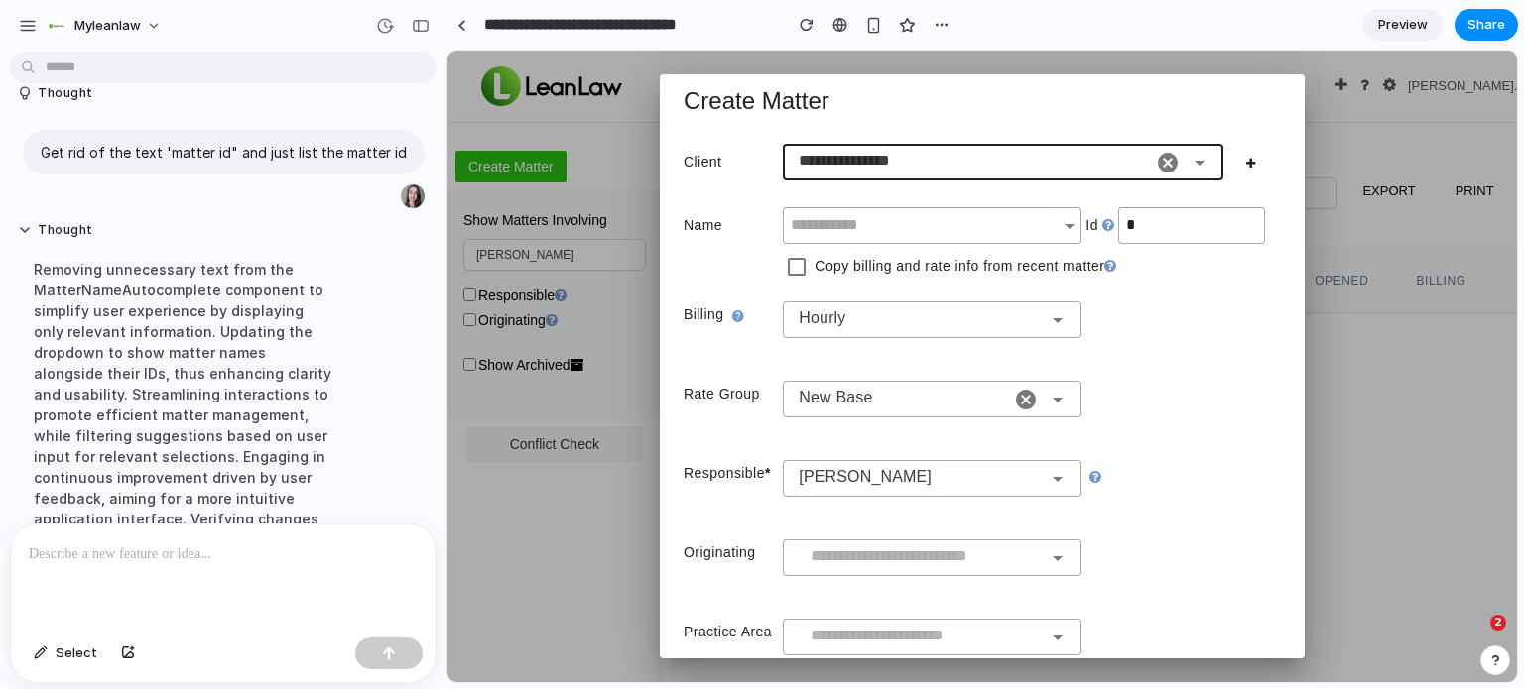
scroll to position [635, 0]
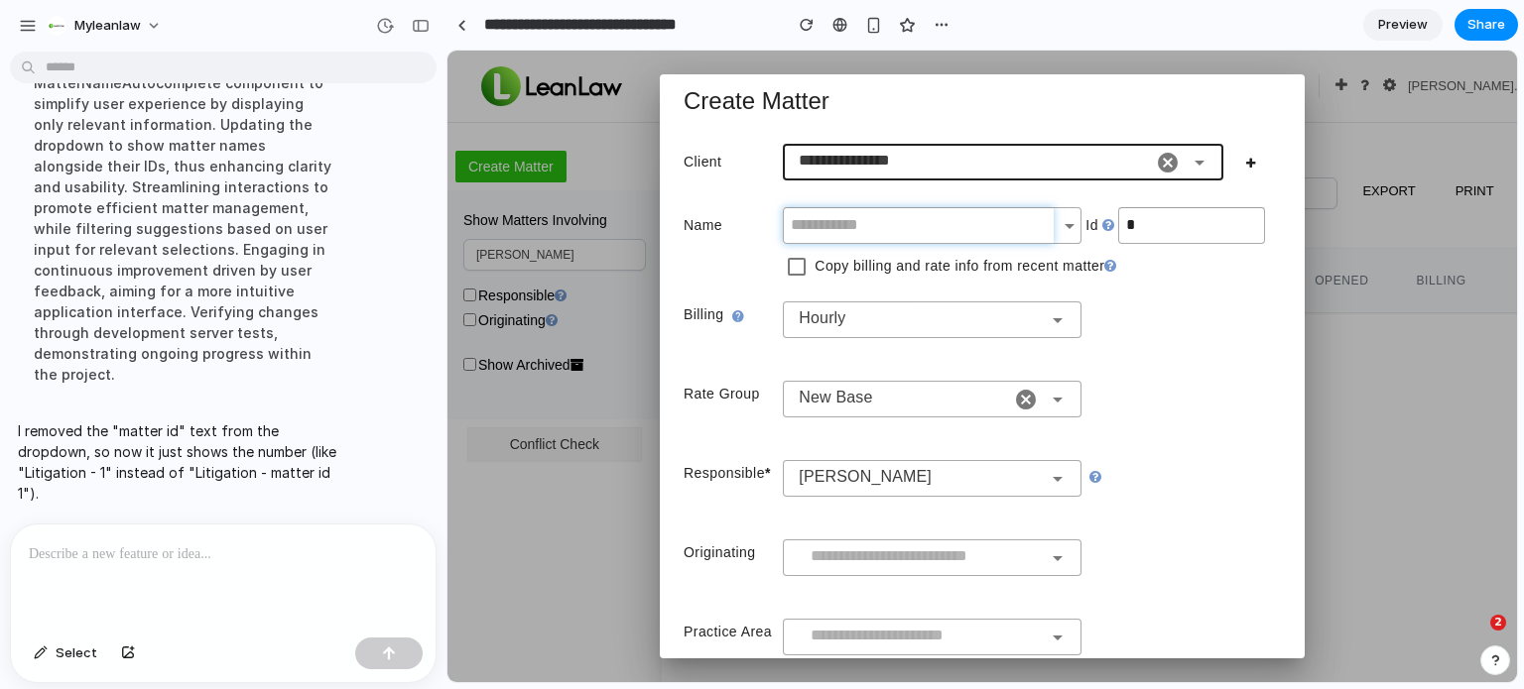
click at [978, 226] on input "text" at bounding box center [918, 225] width 271 height 37
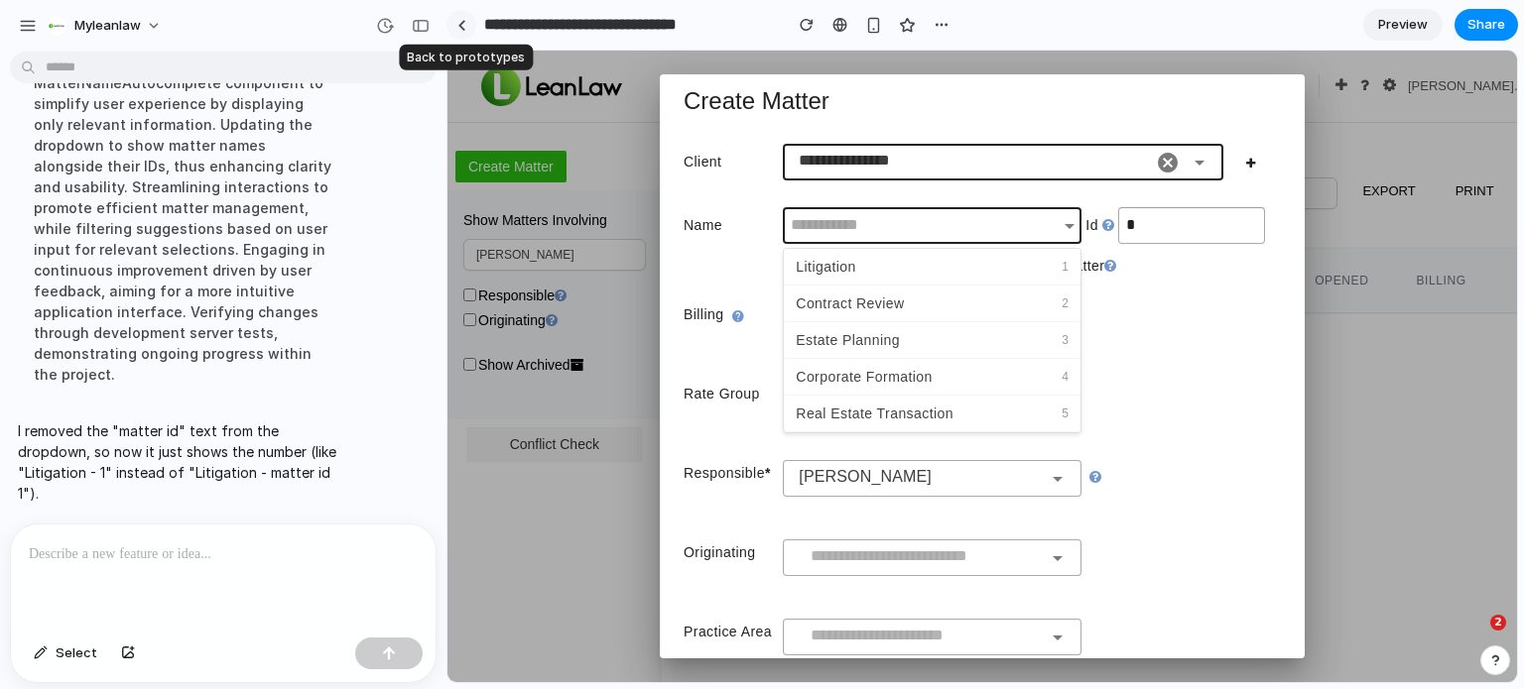
click at [458, 30] on div at bounding box center [461, 25] width 9 height 11
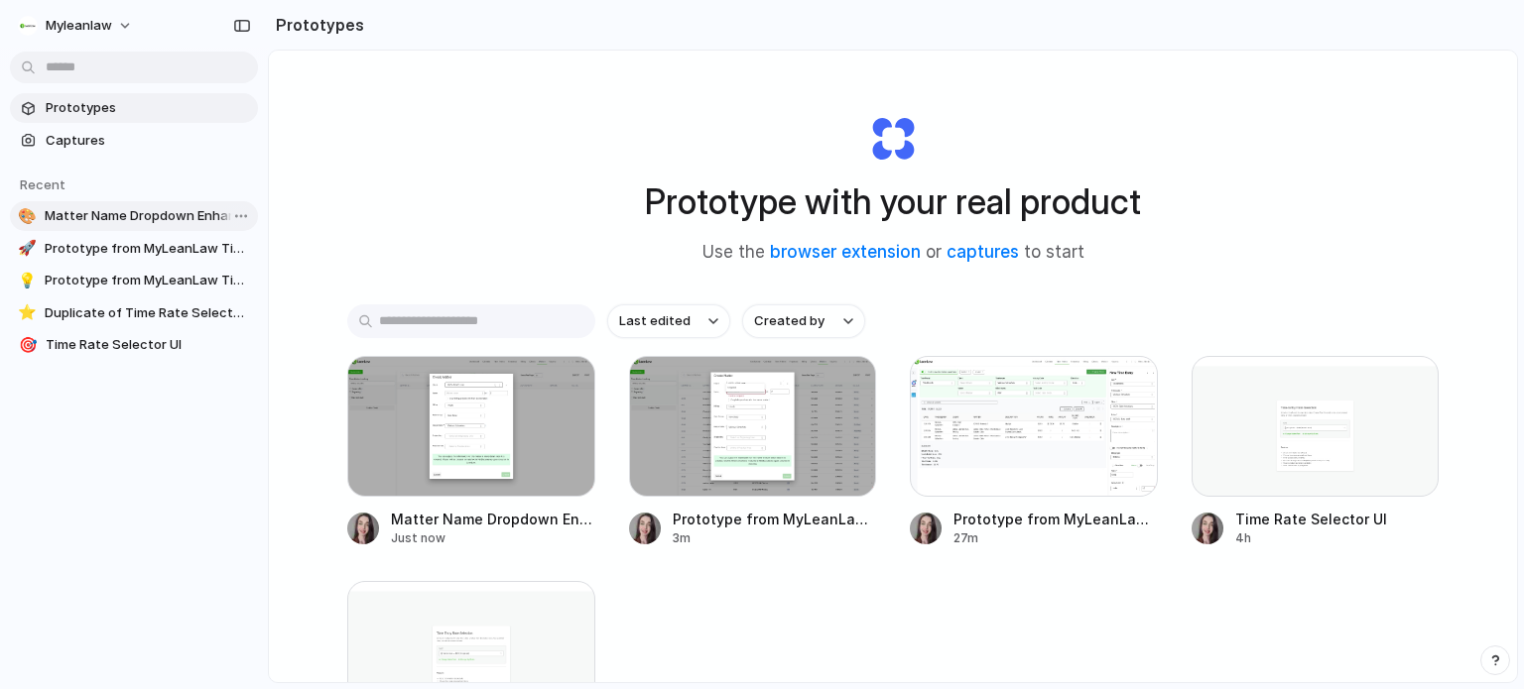
click at [177, 216] on span "Matter Name Dropdown Enhancement" at bounding box center [147, 216] width 205 height 20
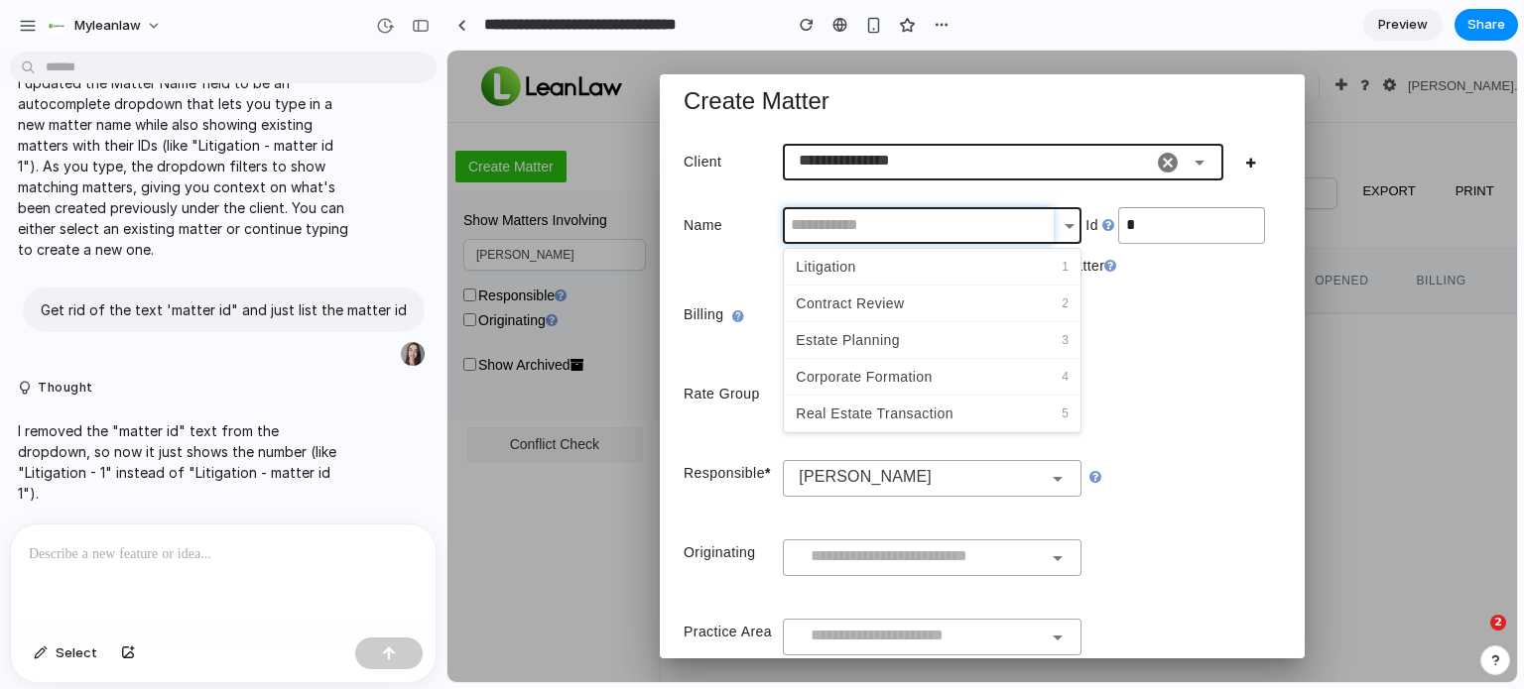
click at [929, 236] on input "text" at bounding box center [918, 225] width 271 height 37
click at [1057, 228] on icon at bounding box center [1069, 226] width 24 height 24
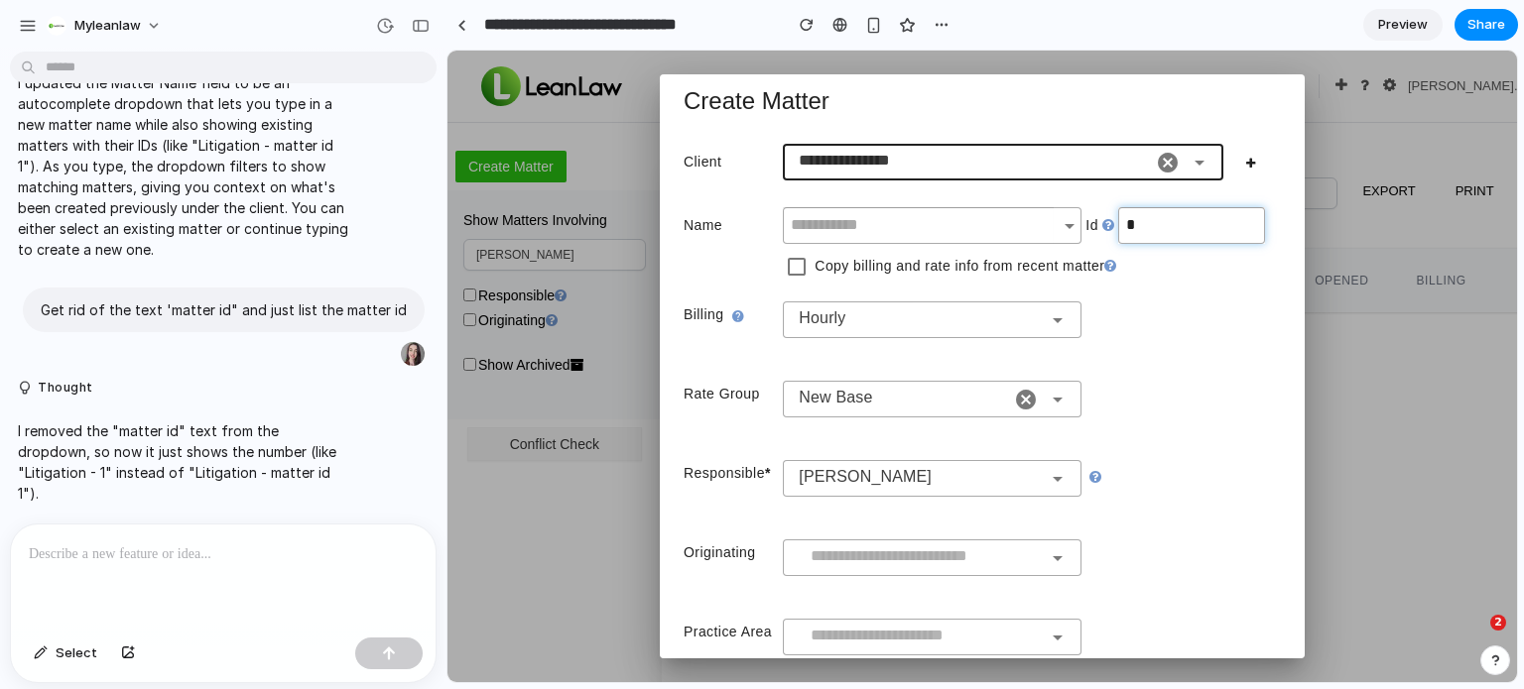
click at [1124, 228] on input "*" at bounding box center [1191, 225] width 146 height 37
click at [415, 27] on div "button" at bounding box center [421, 26] width 18 height 14
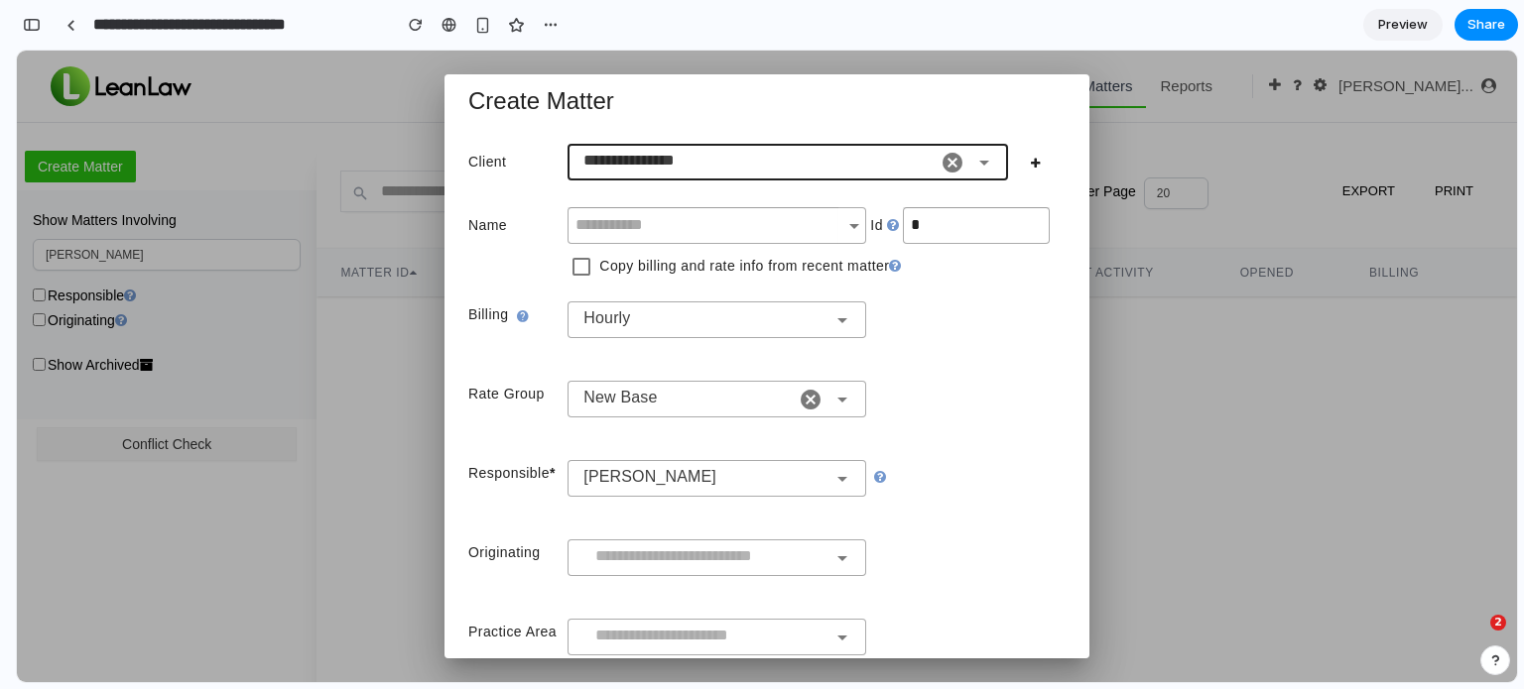
scroll to position [644, 0]
click at [921, 226] on input "*" at bounding box center [976, 225] width 146 height 37
type input "*"
click at [902, 357] on div "Billing Hourly" at bounding box center [766, 328] width 597 height 79
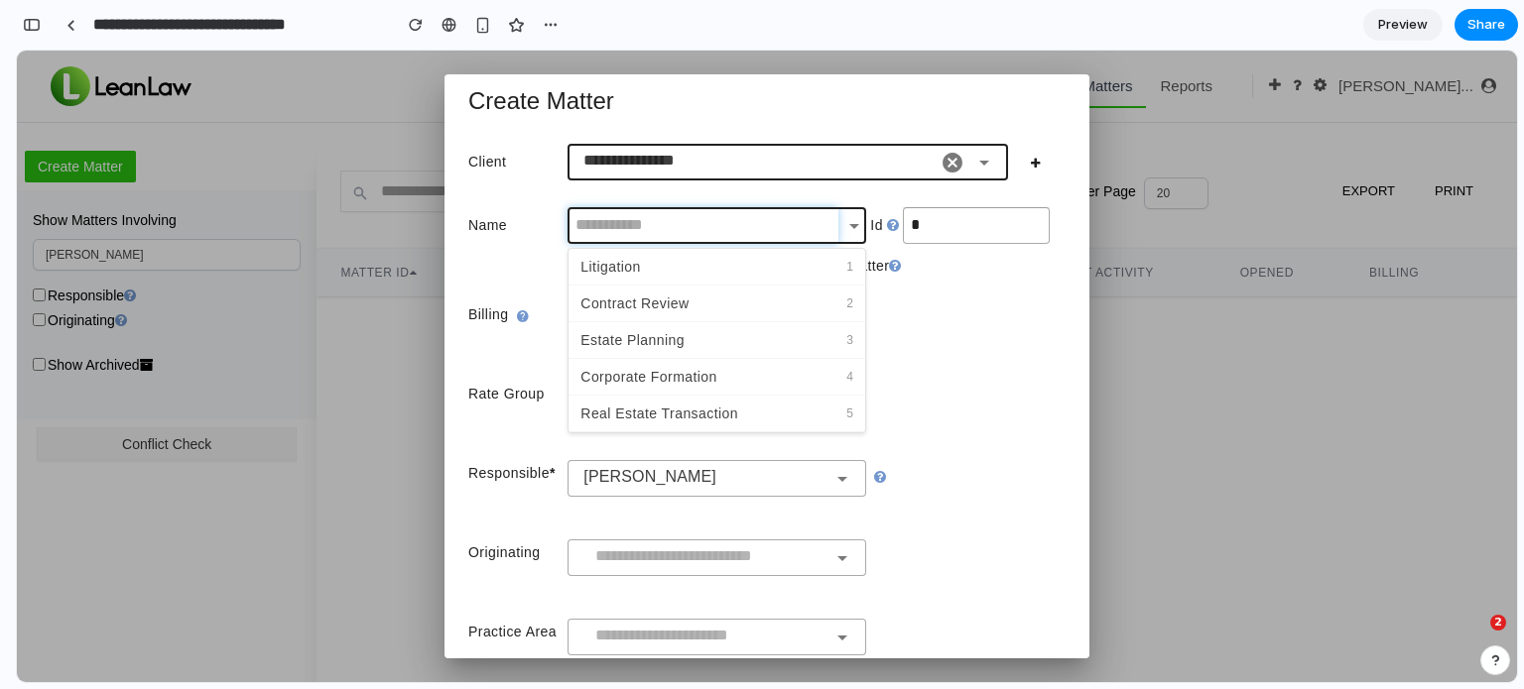
click at [806, 232] on input "text" at bounding box center [702, 225] width 271 height 37
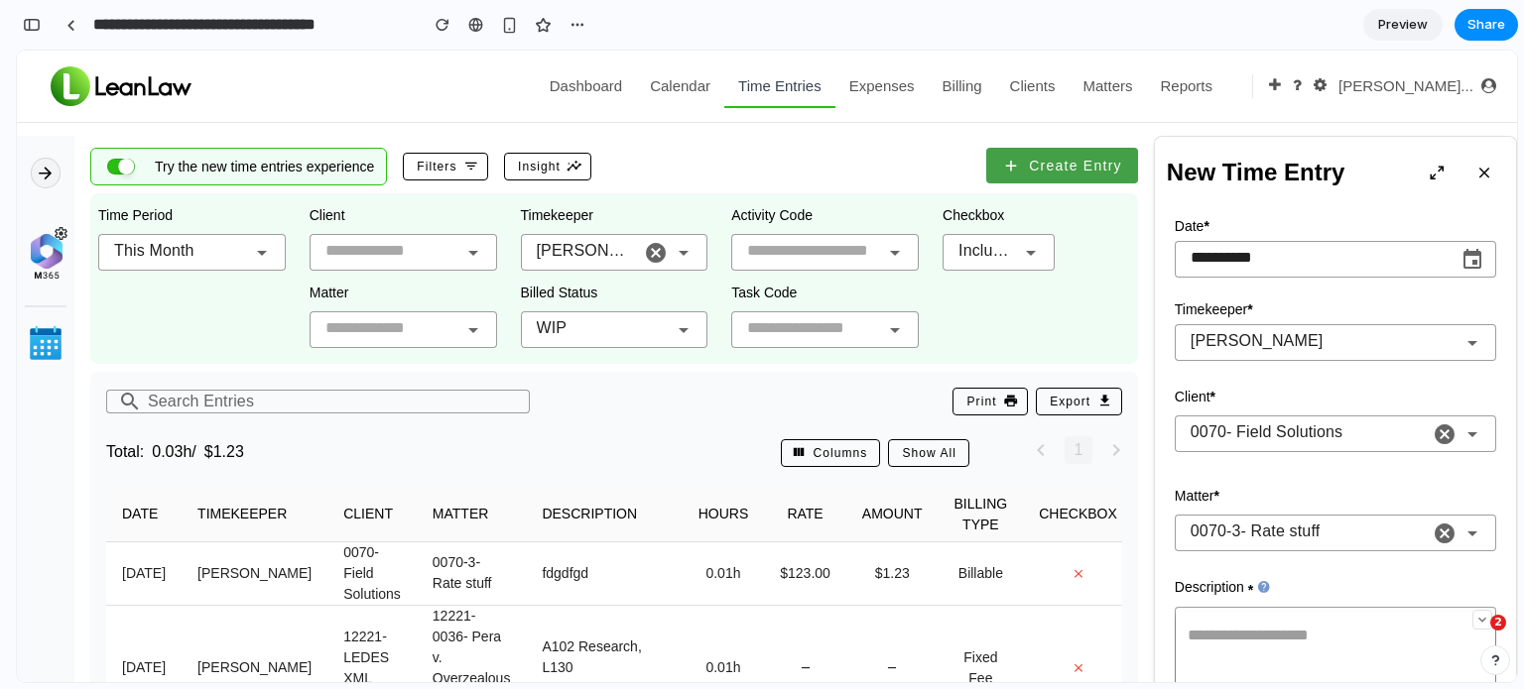
scroll to position [99, 0]
